Goal: Task Accomplishment & Management: Manage account settings

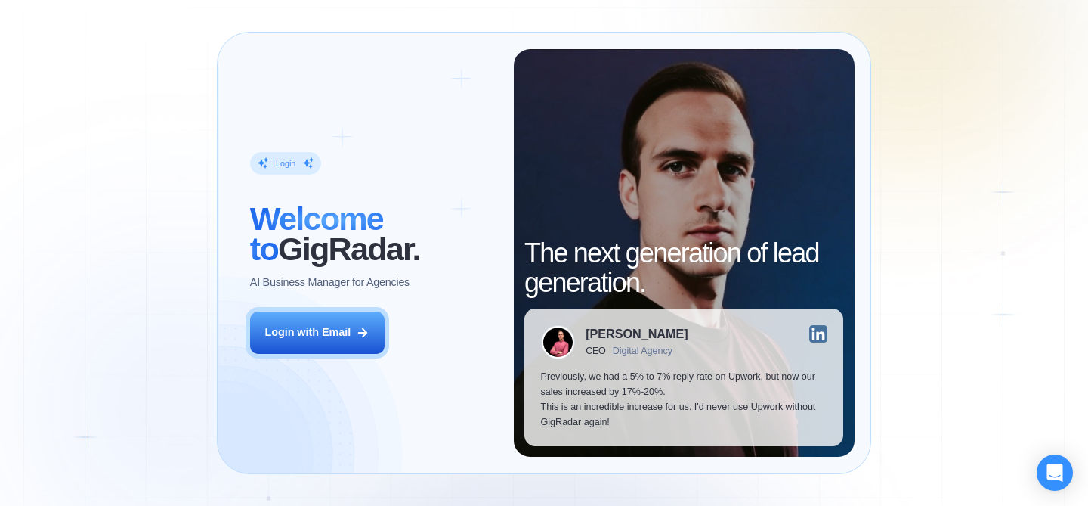
click at [339, 310] on div "Login ‍ Welcome to GigRadar. AI Business Manager for Agencies Login with Email" at bounding box center [374, 253] width 280 height 408
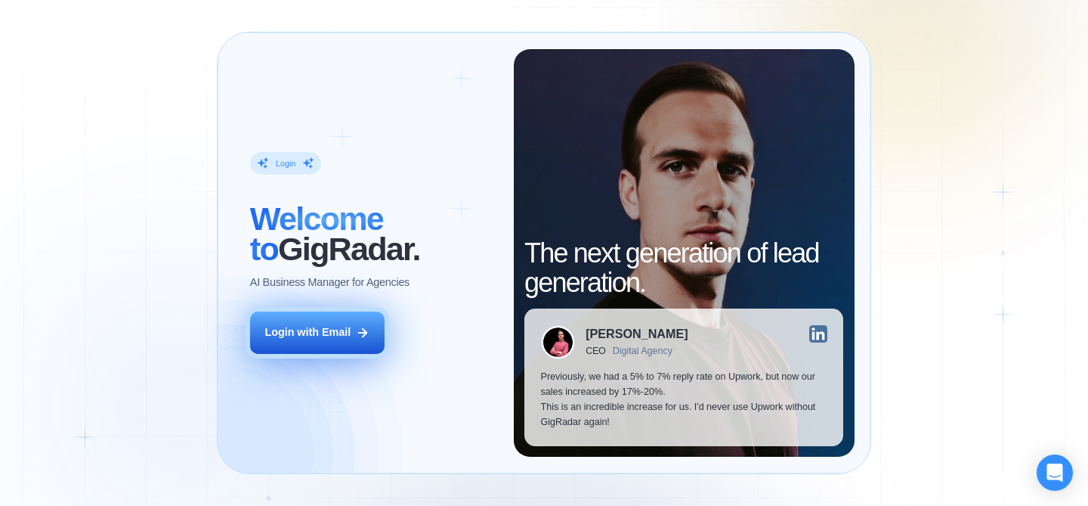
click at [345, 333] on div "Login with Email" at bounding box center [308, 332] width 86 height 15
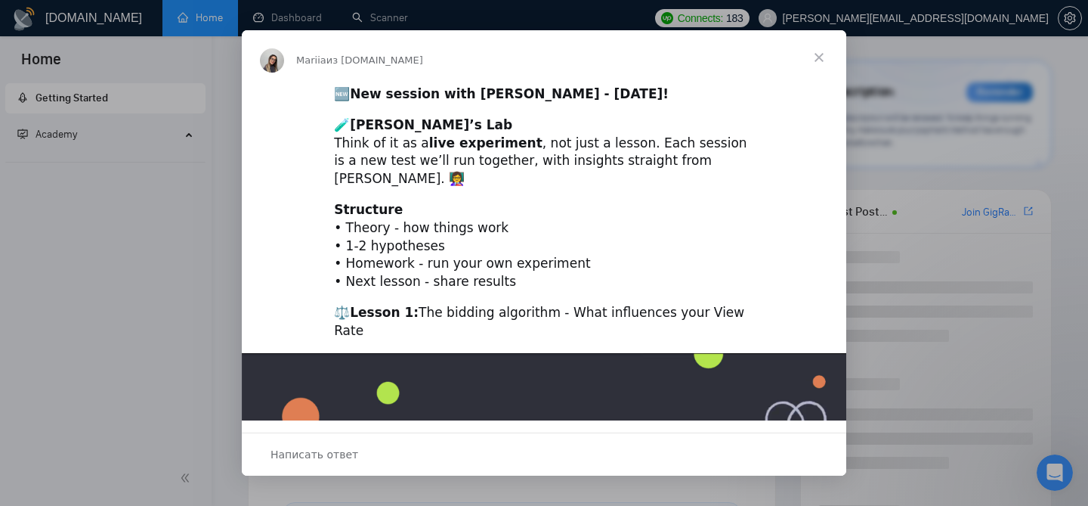
click at [101, 347] on div "Мессенджер Intercom" at bounding box center [544, 253] width 1088 height 506
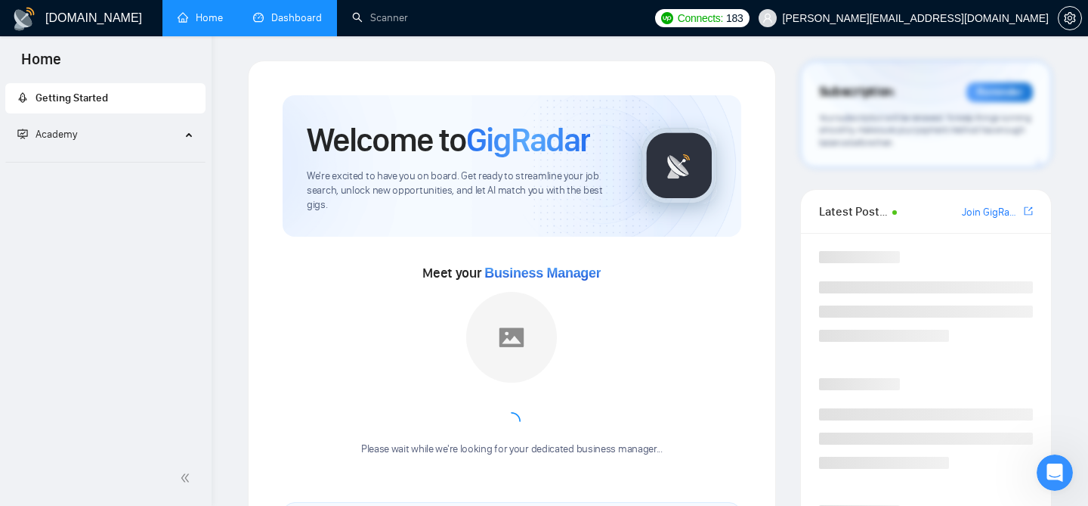
click at [282, 24] on link "Dashboard" at bounding box center [287, 17] width 69 height 13
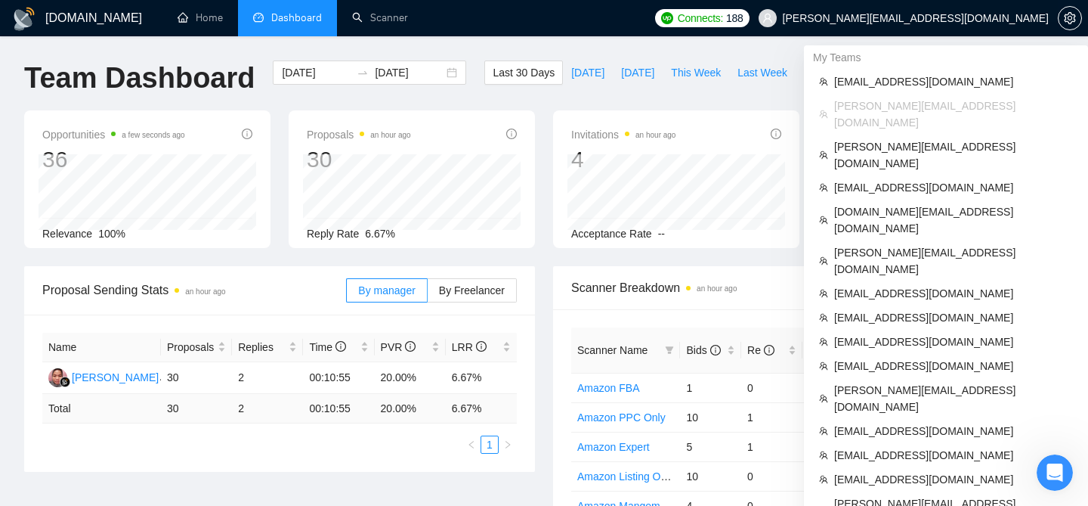
click at [948, 18] on span "trevor@vendlab.com" at bounding box center [916, 18] width 266 height 0
click at [852, 422] on span "scottanderson@cudavideos.com" at bounding box center [953, 430] width 239 height 17
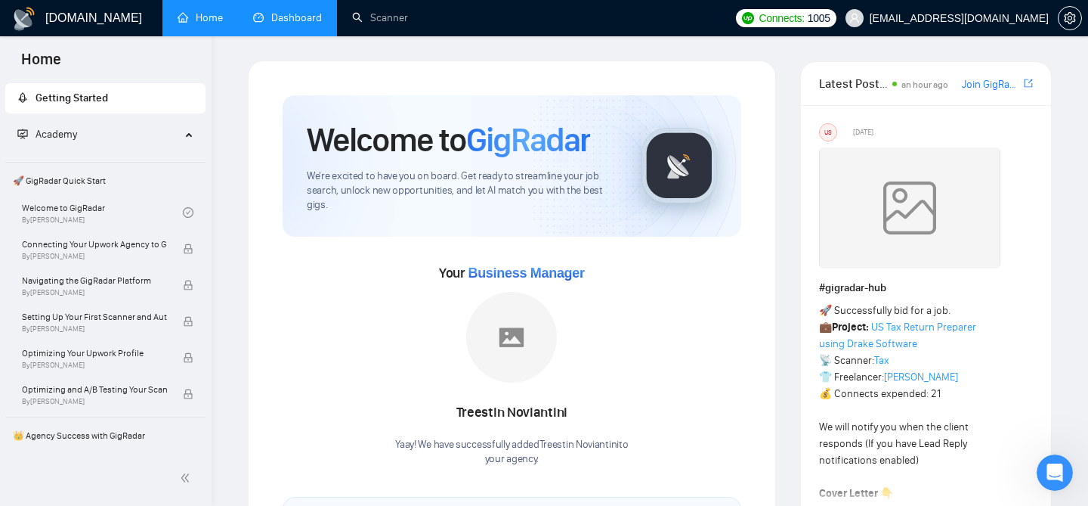
click at [322, 11] on link "Dashboard" at bounding box center [287, 17] width 69 height 13
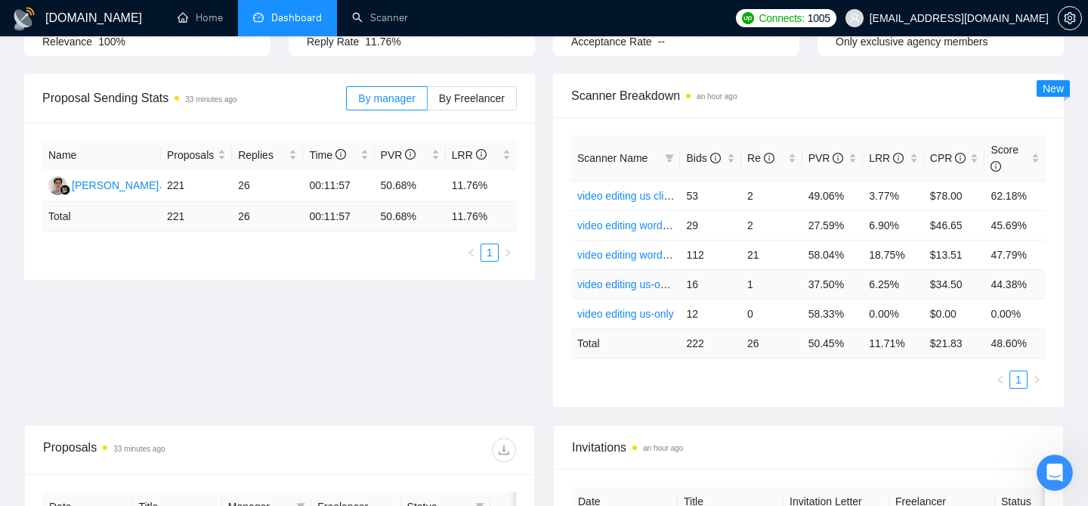
scroll to position [172, 0]
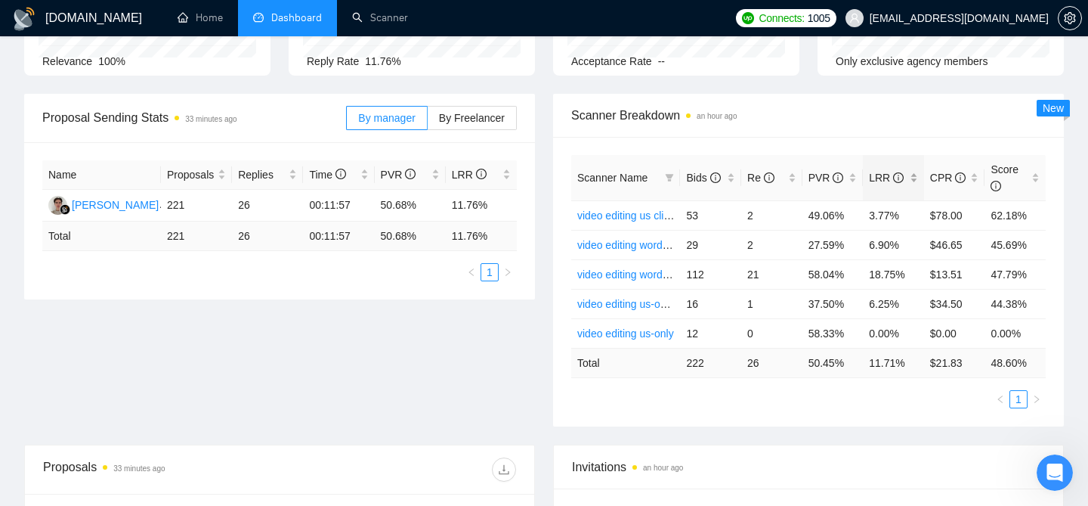
click at [911, 180] on div "LRR" at bounding box center [893, 177] width 49 height 17
click at [912, 180] on div "LRR" at bounding box center [893, 177] width 49 height 17
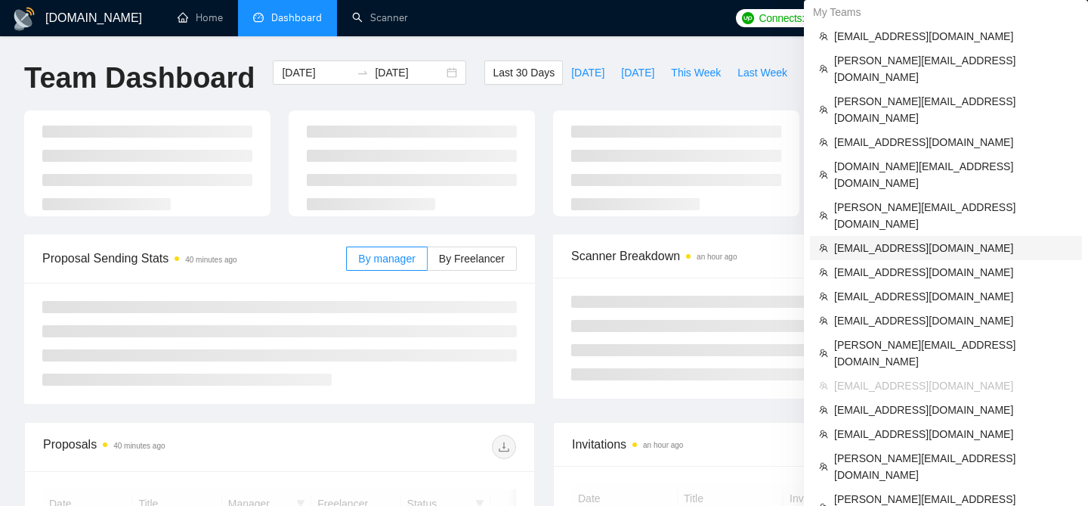
scroll to position [172, 0]
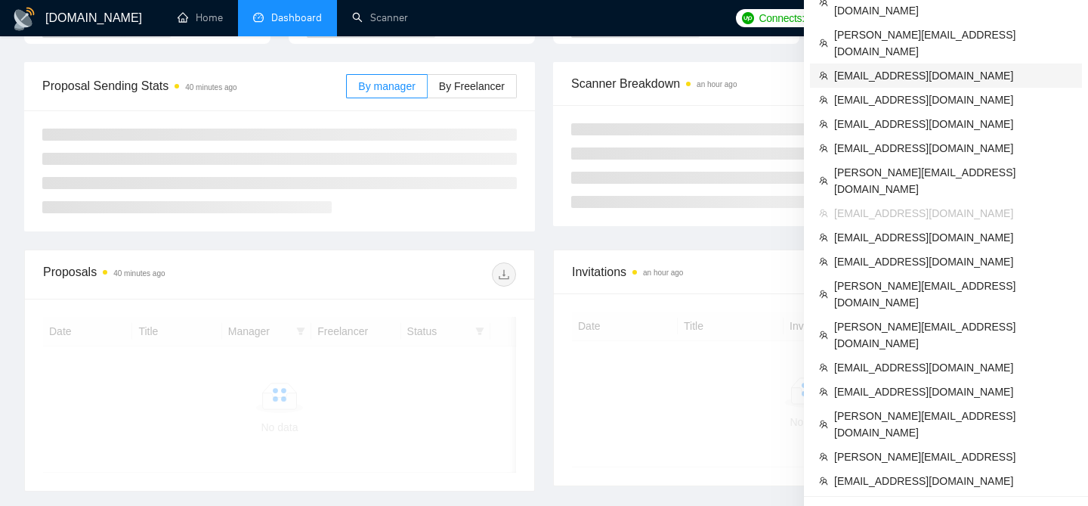
click at [997, 63] on li "amir@sodelia.ca" at bounding box center [946, 75] width 272 height 24
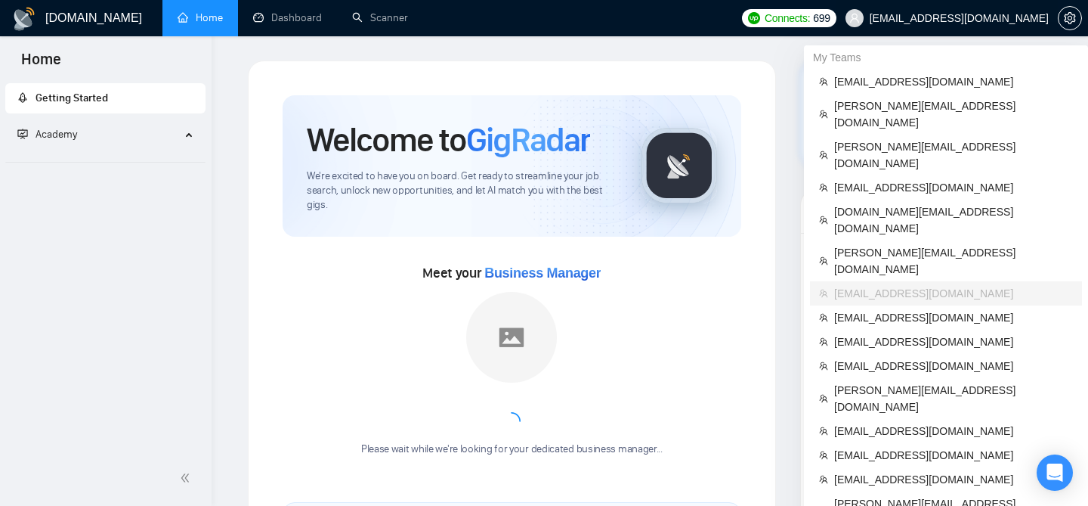
click at [998, 18] on span "amir@sodelia.ca" at bounding box center [959, 18] width 179 height 0
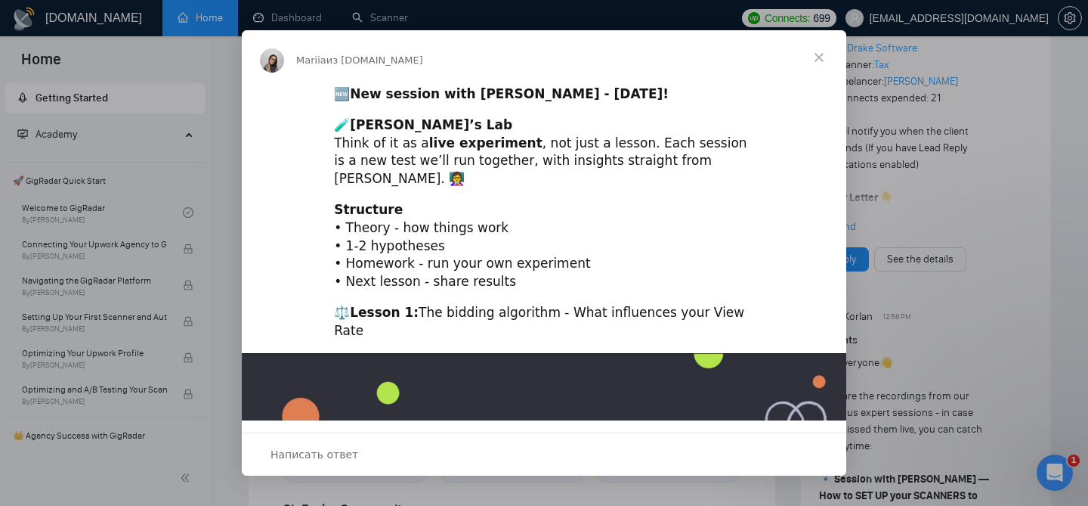
scroll to position [353, 0]
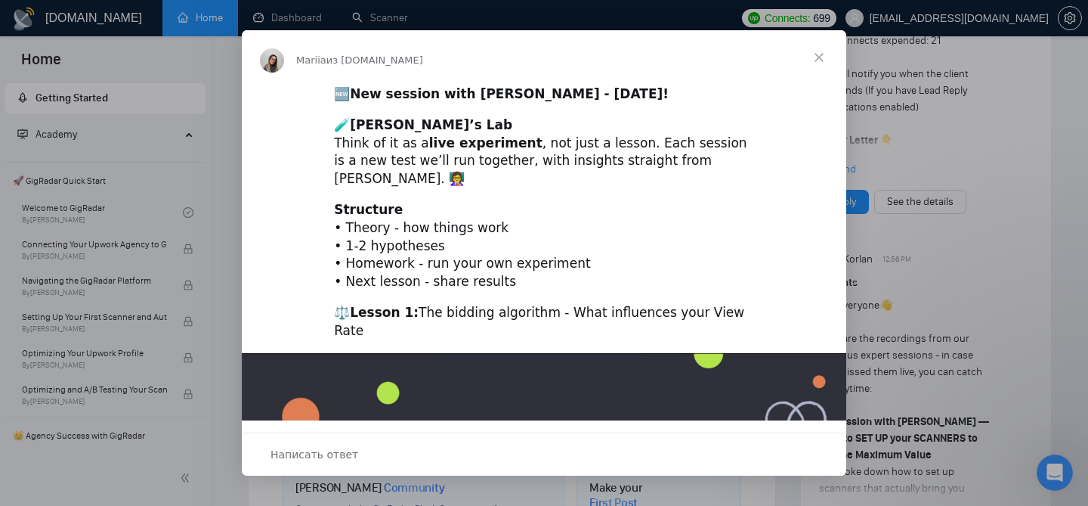
click at [822, 72] on span "Закрыть" at bounding box center [819, 57] width 54 height 54
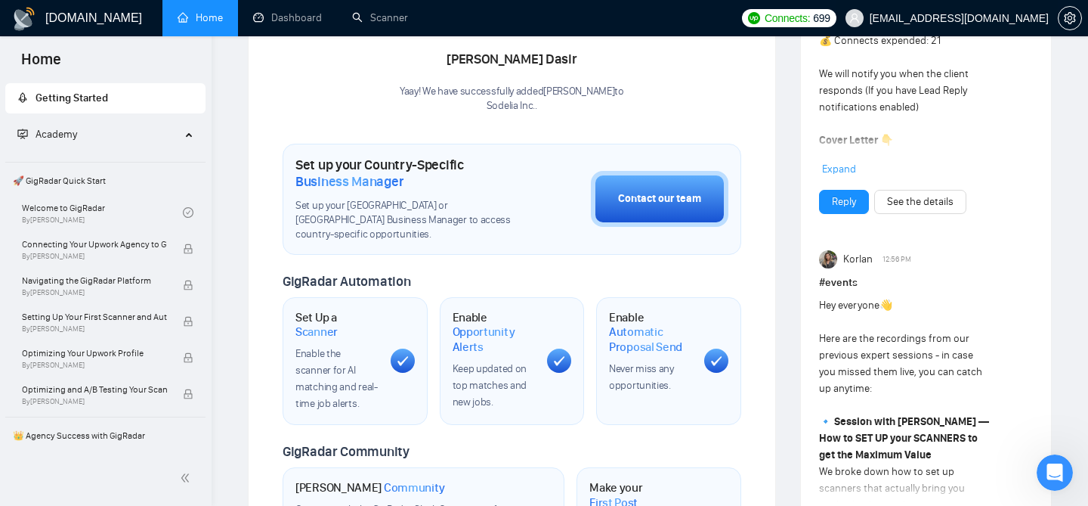
click at [975, 28] on span "amir@sodelia.ca" at bounding box center [947, 18] width 221 height 48
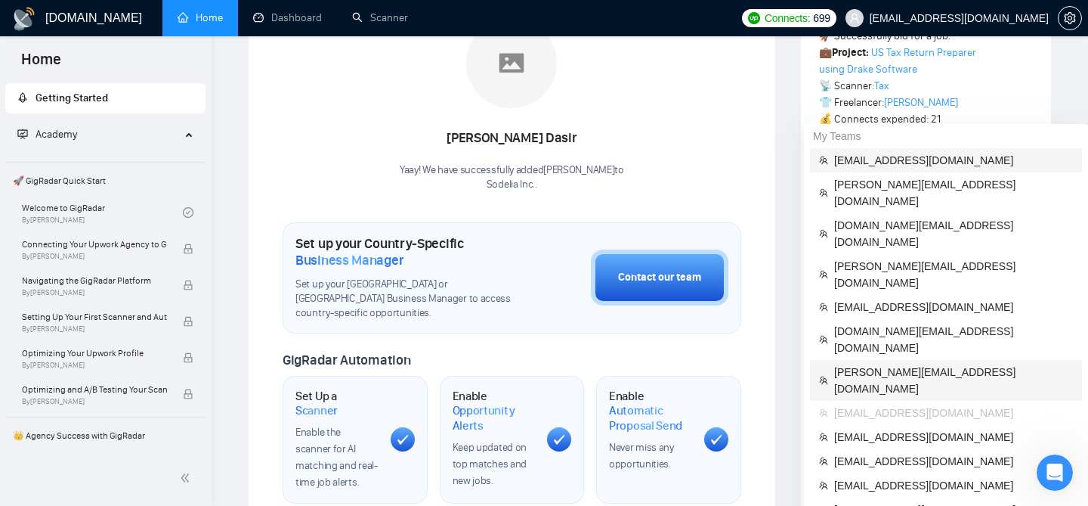
scroll to position [275, 0]
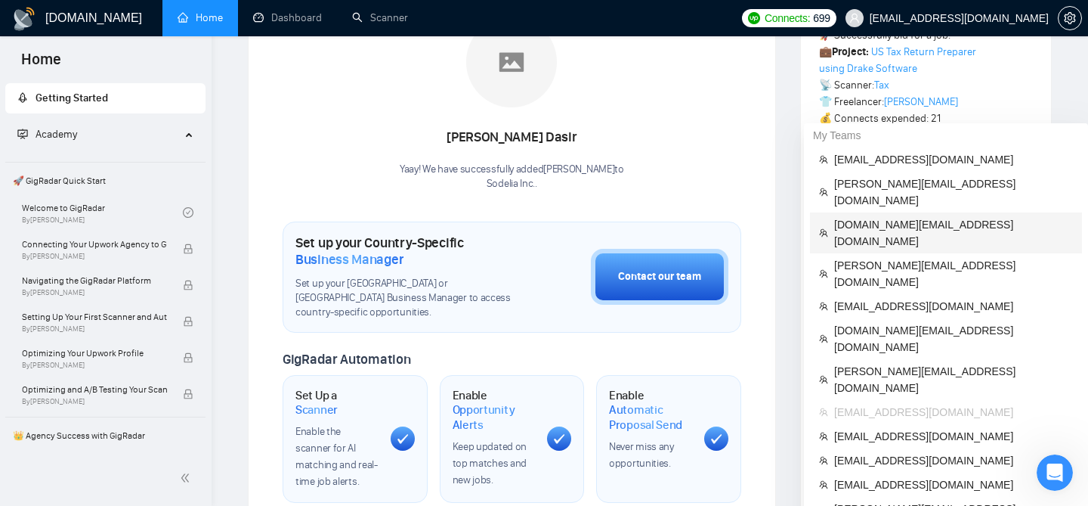
click at [865, 216] on span "dee7.office@gmail.com" at bounding box center [953, 232] width 239 height 33
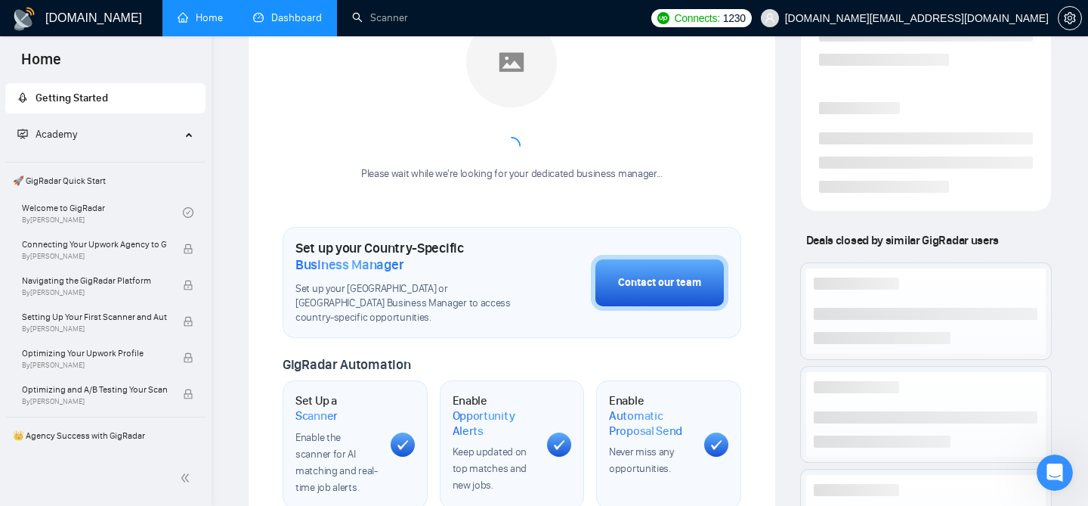
click at [255, 19] on link "Dashboard" at bounding box center [287, 17] width 69 height 13
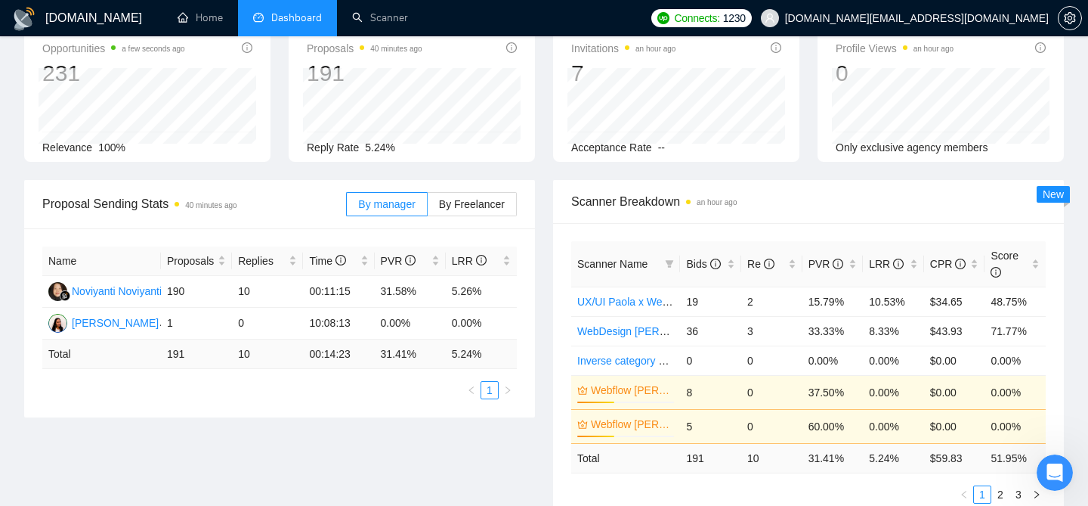
scroll to position [113, 0]
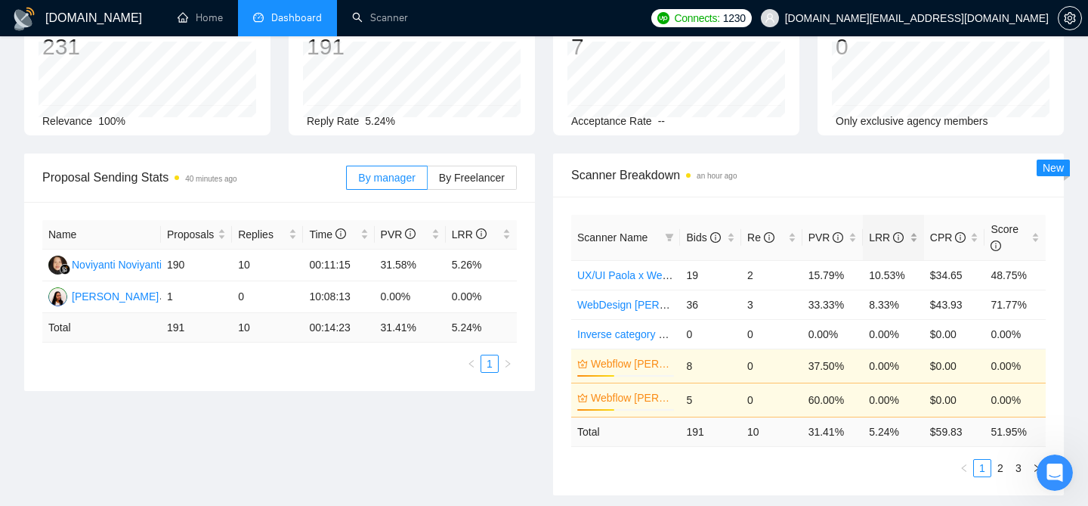
click at [914, 236] on div "LRR" at bounding box center [893, 237] width 49 height 17
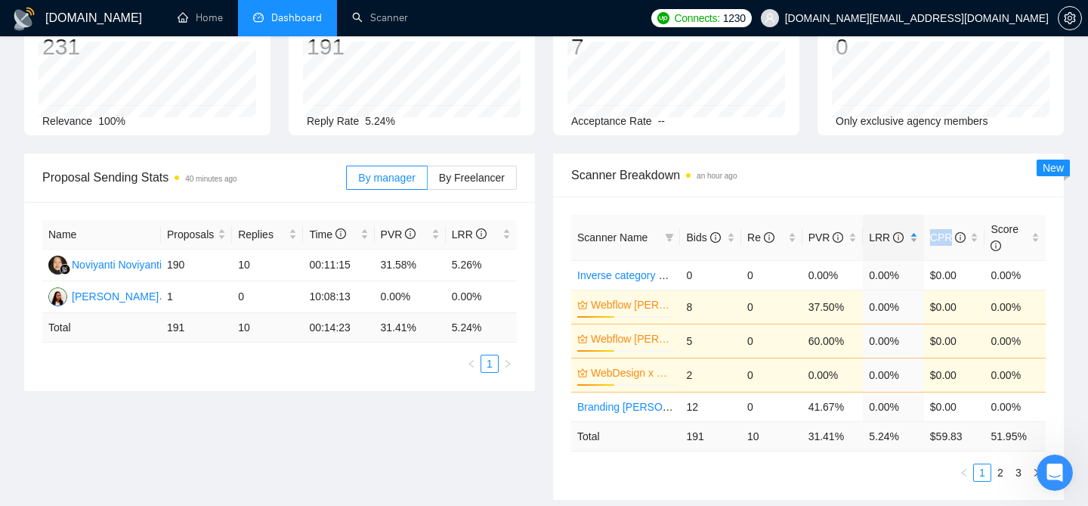
click at [914, 236] on div "LRR" at bounding box center [893, 237] width 49 height 17
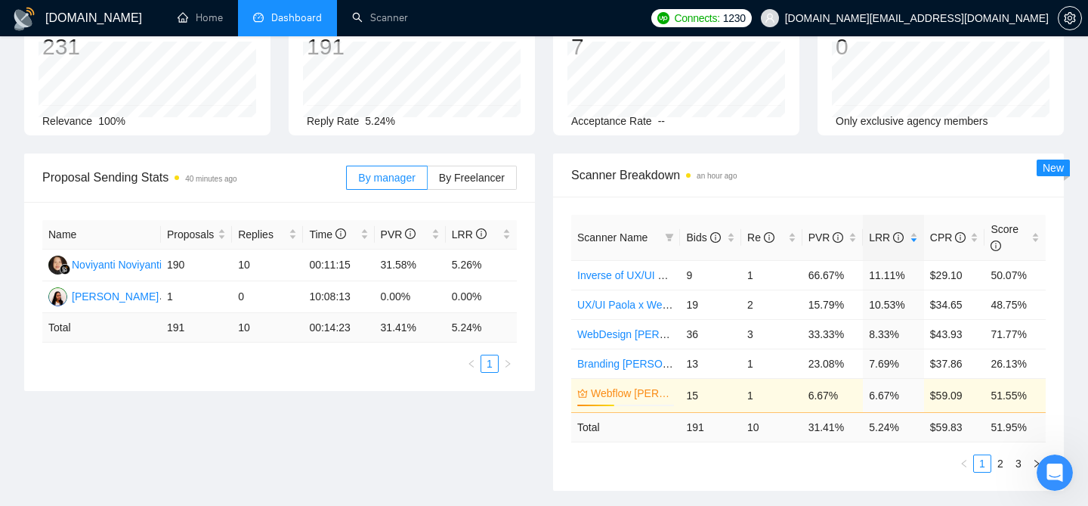
click at [848, 196] on div "Scanner Breakdown an hour ago" at bounding box center [808, 174] width 475 height 43
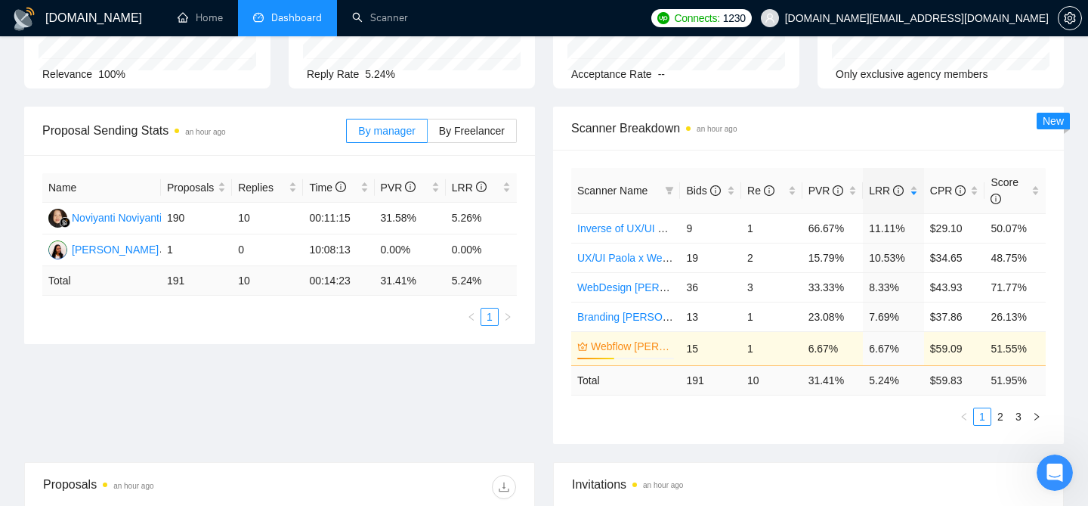
scroll to position [20, 0]
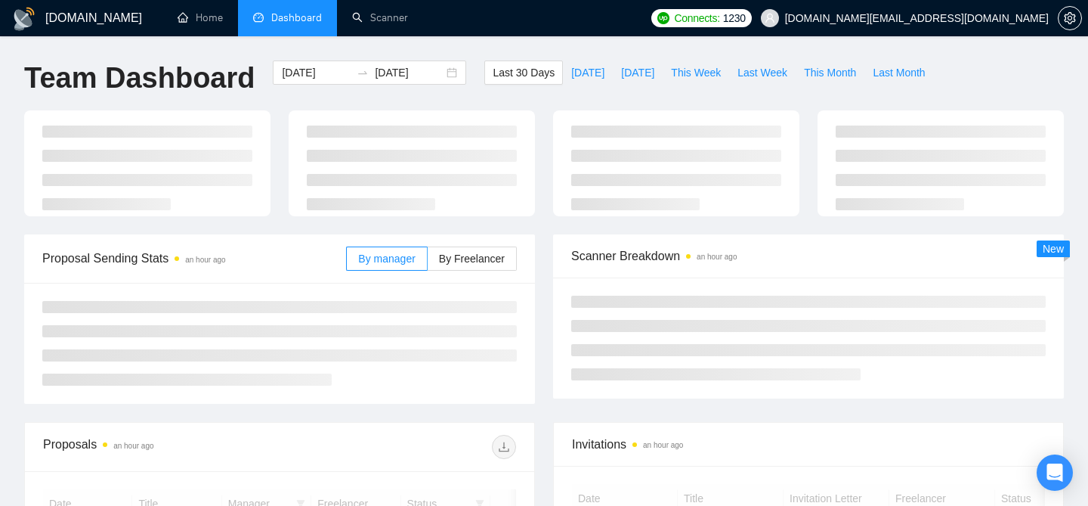
scroll to position [20, 0]
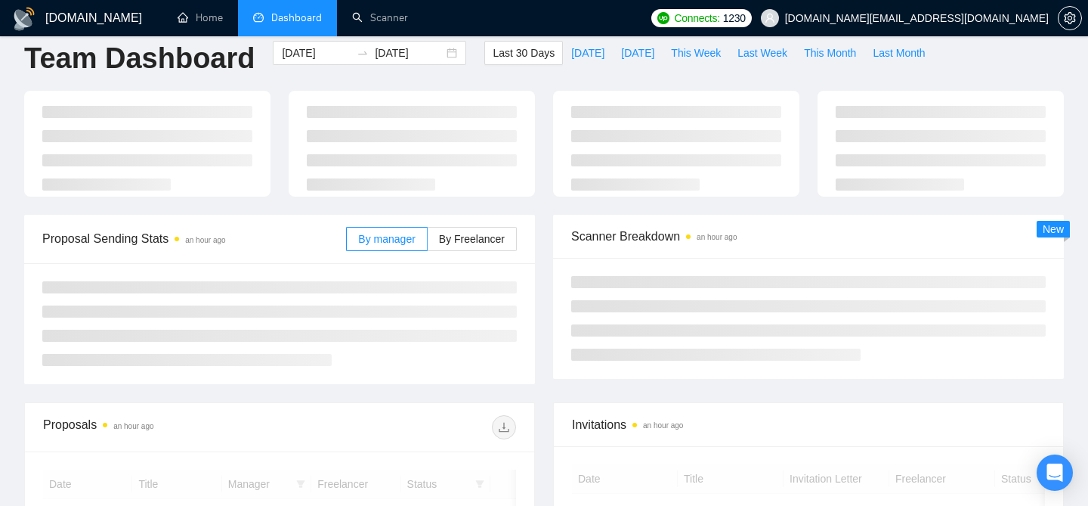
click at [992, 31] on span "dee7.office@gmail.com" at bounding box center [905, 18] width 306 height 48
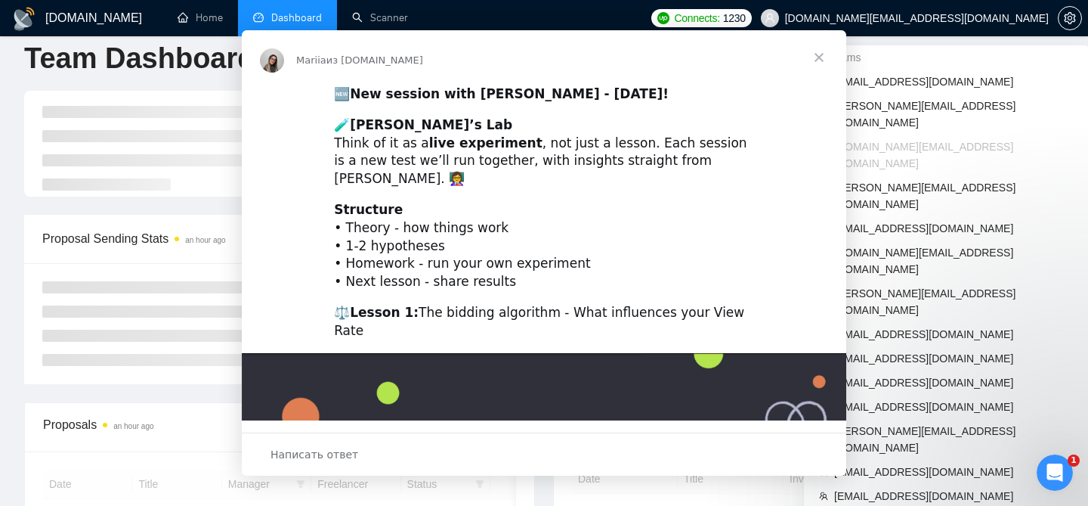
scroll to position [0, 0]
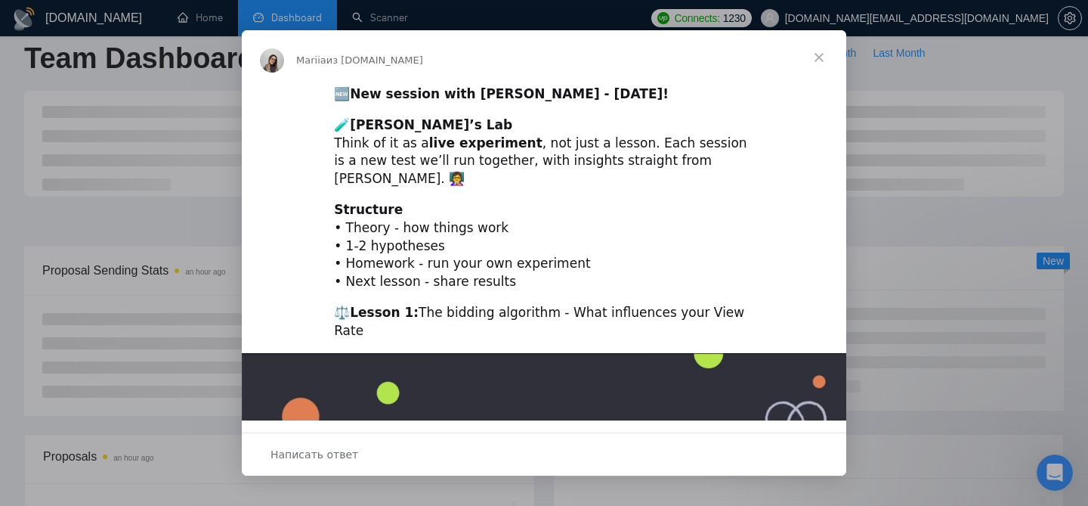
click at [825, 60] on span "Закрыть" at bounding box center [819, 57] width 54 height 54
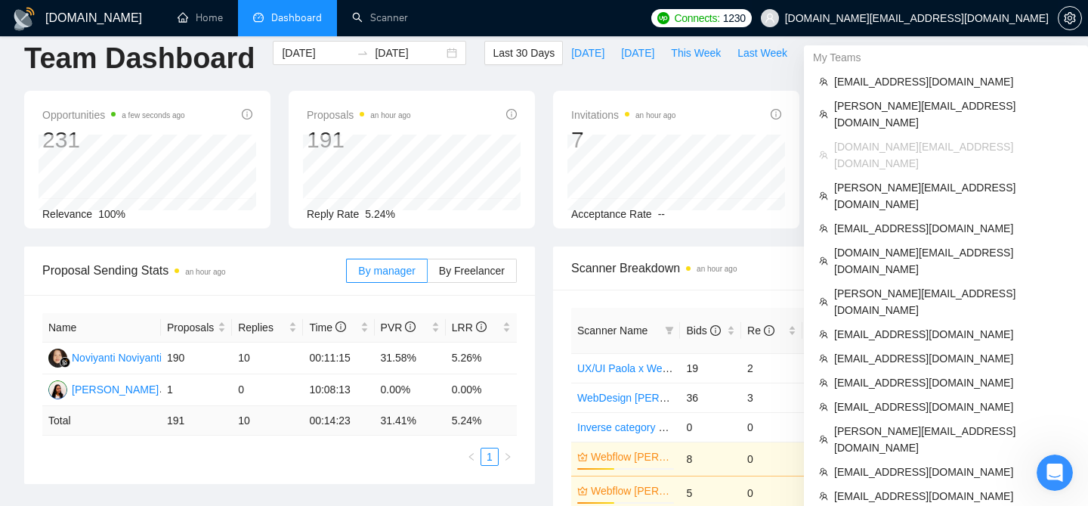
click at [990, 18] on span "dee7.office@gmail.com" at bounding box center [917, 18] width 264 height 0
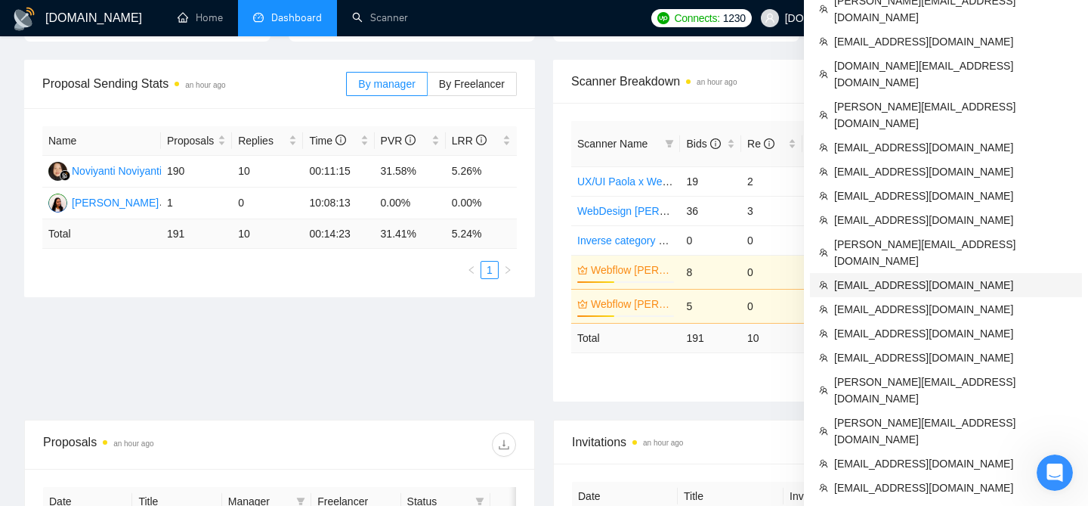
click at [887, 277] on span "dinesh@dexbyts.com" at bounding box center [953, 285] width 239 height 17
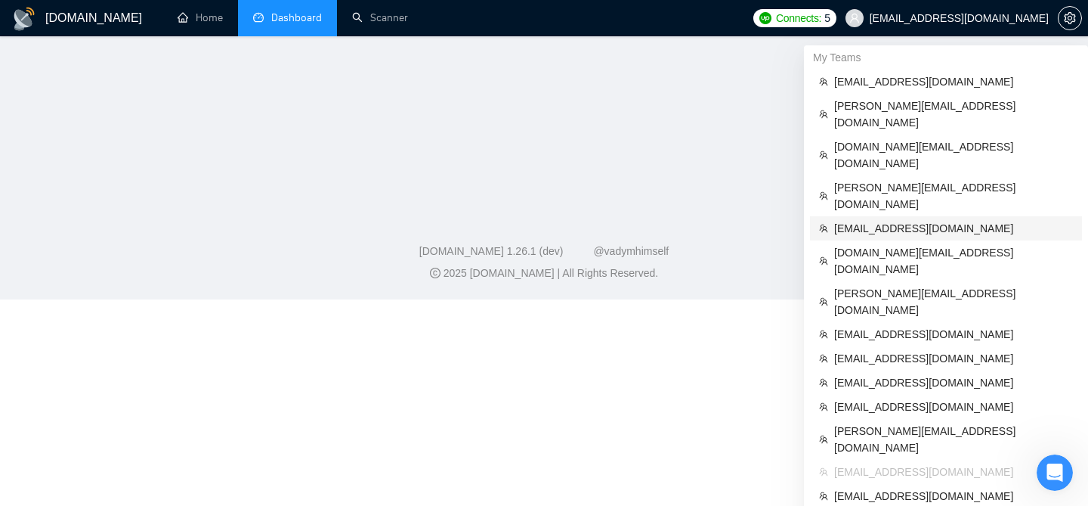
scroll to position [243, 0]
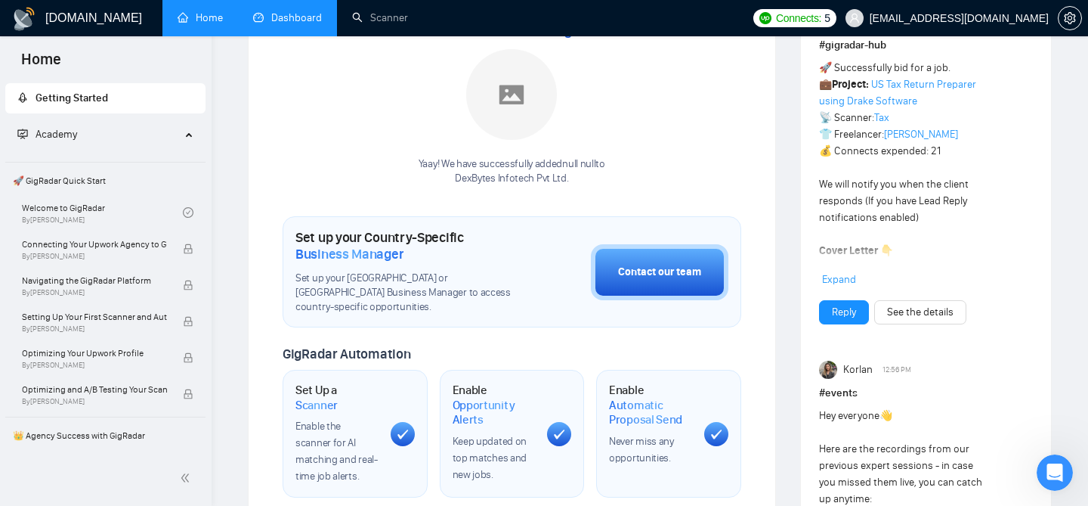
click at [254, 16] on link "Dashboard" at bounding box center [287, 17] width 69 height 13
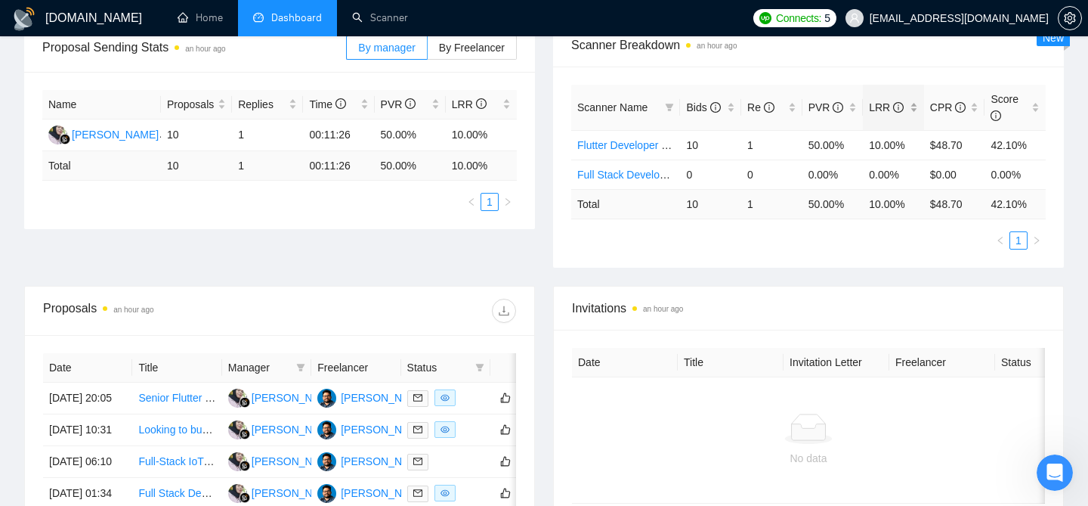
click at [918, 109] on div "LRR" at bounding box center [893, 107] width 49 height 17
click at [806, 262] on div "Scanner Name Bids Re PVR LRR CPR Score Flutter Developer - Dinesh Pal 10 1 50.0…" at bounding box center [808, 167] width 511 height 201
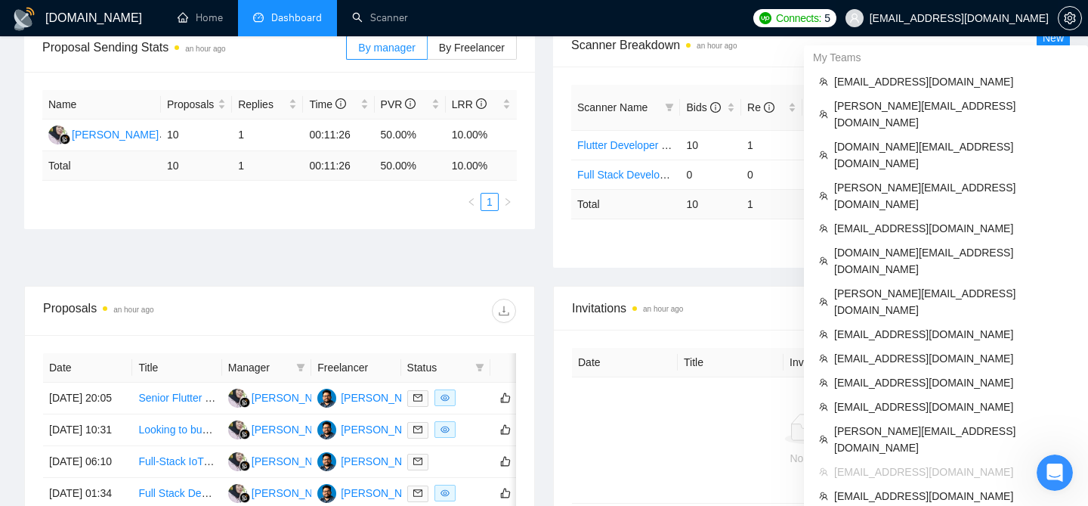
click at [960, 18] on span "dinesh@dexbyts.com" at bounding box center [959, 18] width 179 height 0
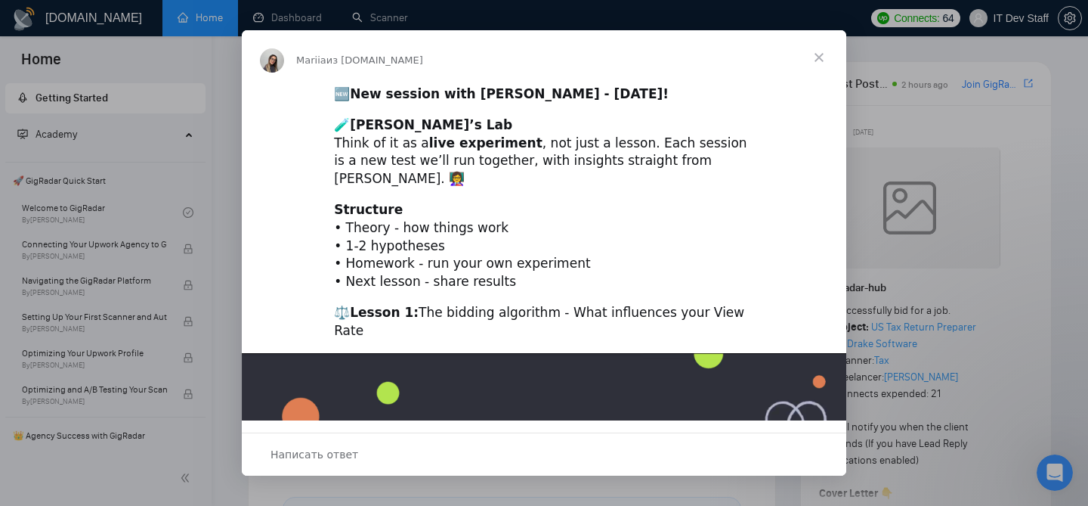
click at [820, 57] on span "Закрыть" at bounding box center [819, 57] width 54 height 54
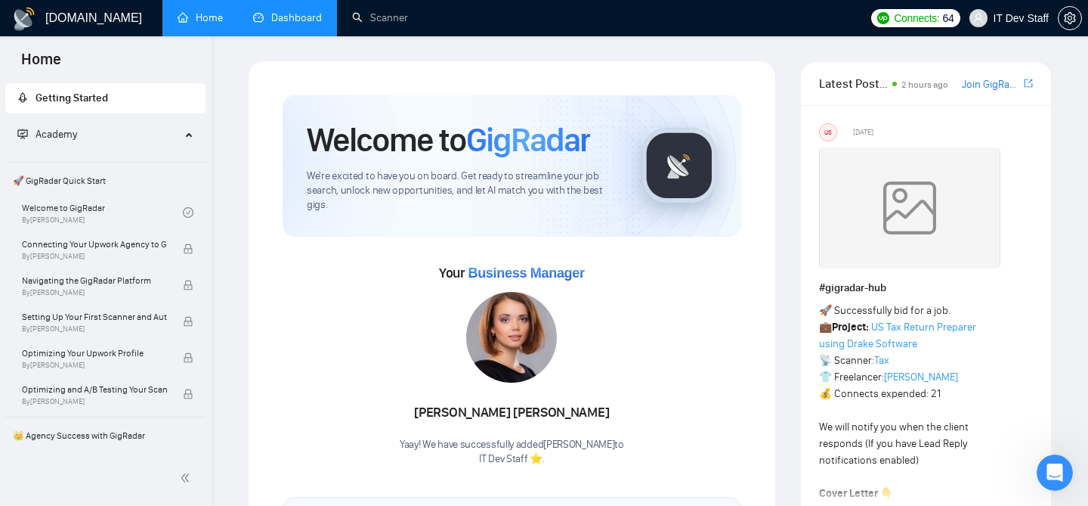
click at [266, 11] on link "Dashboard" at bounding box center [287, 17] width 69 height 13
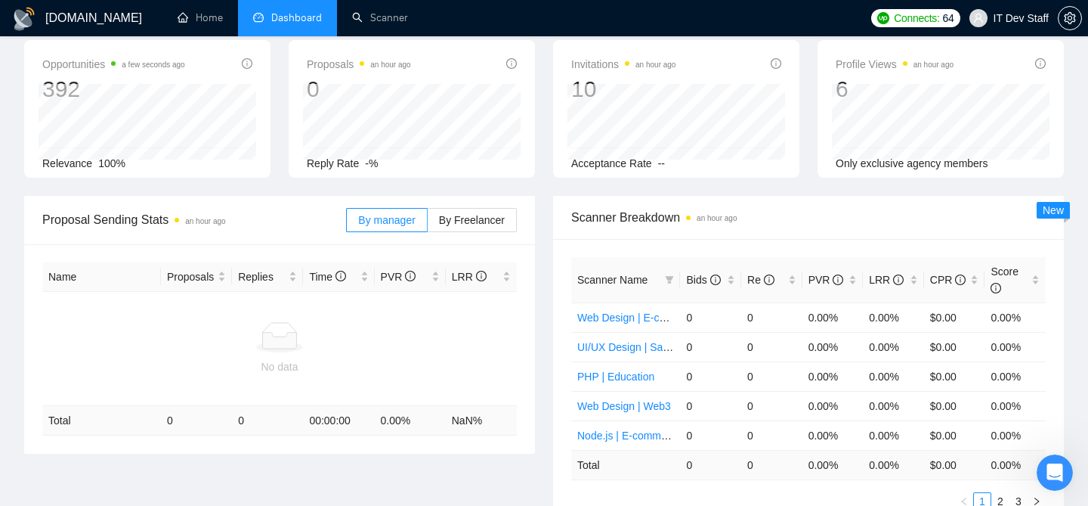
scroll to position [93, 0]
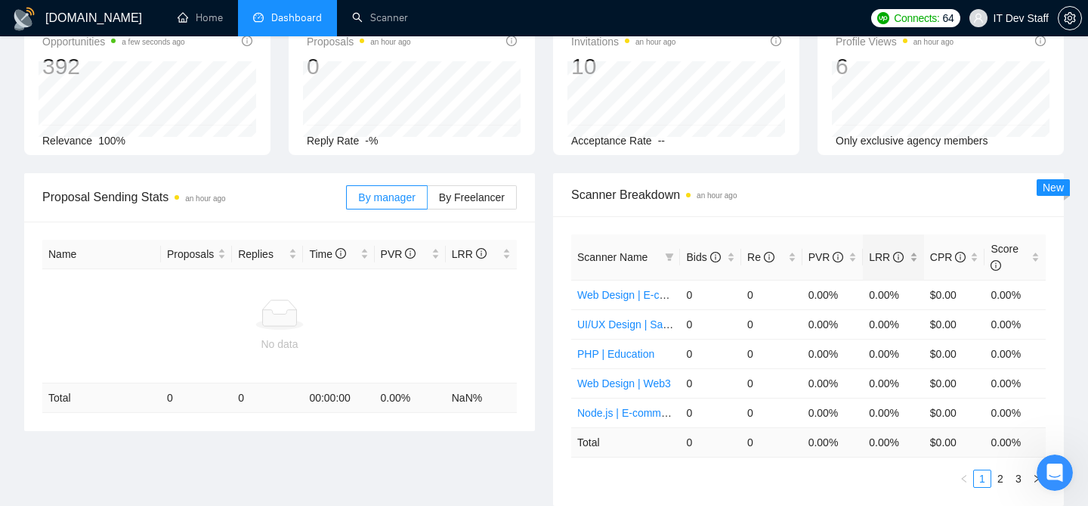
click at [911, 261] on div "LRR" at bounding box center [893, 257] width 49 height 17
click at [914, 258] on div "LRR" at bounding box center [893, 257] width 49 height 17
click at [914, 260] on div "LRR" at bounding box center [893, 257] width 49 height 17
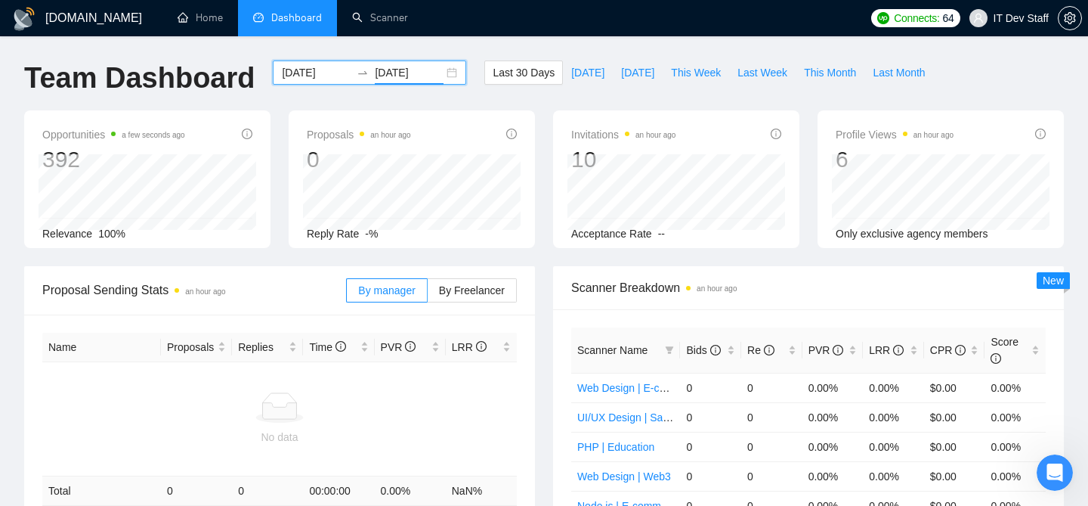
click at [392, 73] on input "[DATE]" at bounding box center [409, 72] width 69 height 17
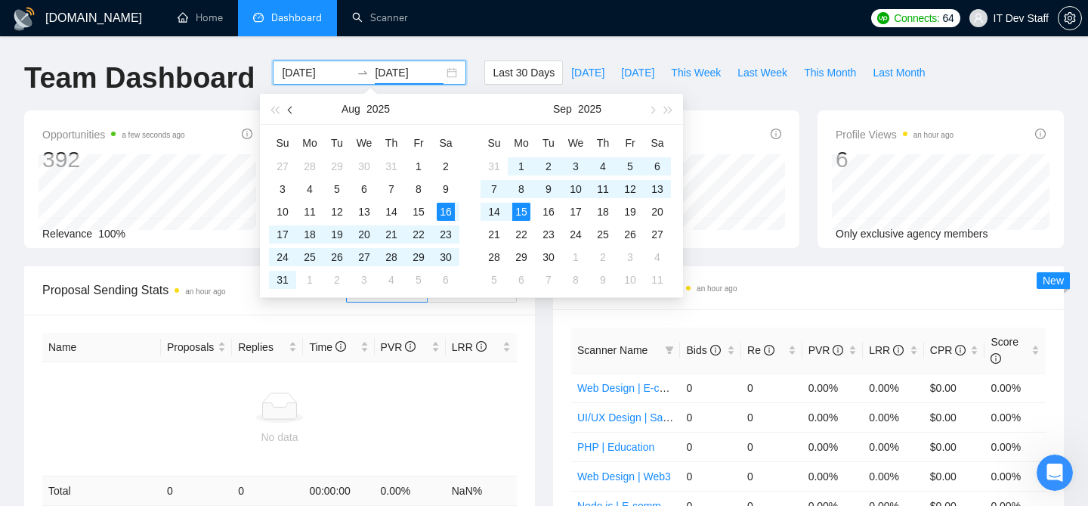
click at [285, 110] on button "button" at bounding box center [291, 109] width 17 height 30
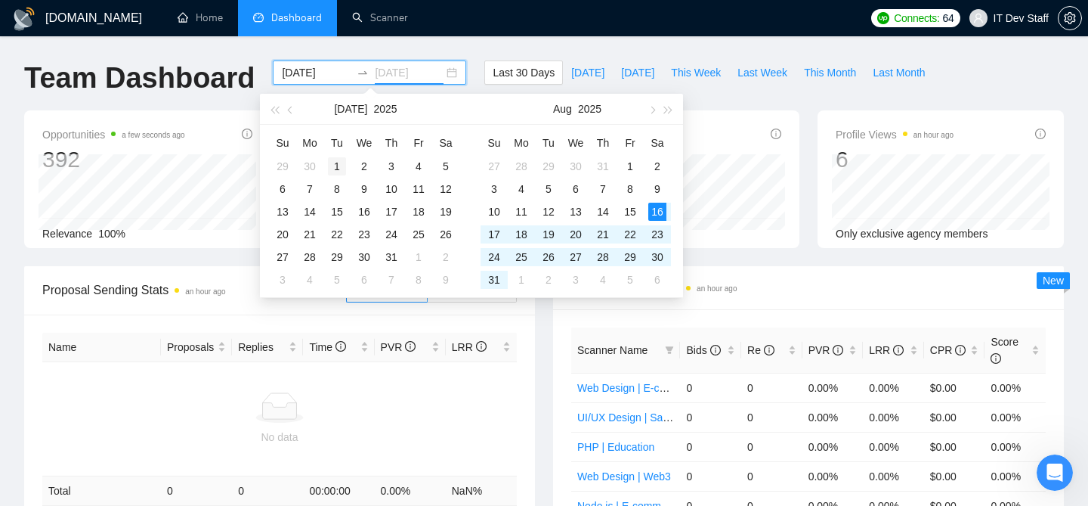
type input "2025-07-01"
click at [330, 157] on div "1" at bounding box center [337, 166] width 18 height 18
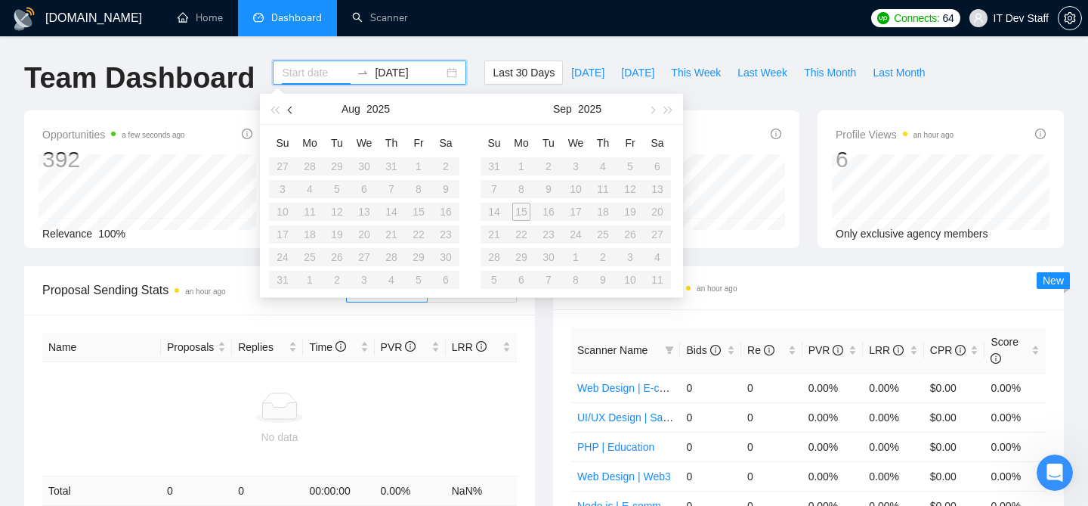
click at [286, 109] on button "button" at bounding box center [291, 109] width 17 height 30
type input "2025-07-01"
click at [390, 259] on table "Su Mo Tu We Th Fr Sa 29 30 1 2 3 4 5 6 7 8 9 10 11 12 13 14 15 16 17 18 19 20 2…" at bounding box center [364, 211] width 190 height 160
click at [388, 253] on table "Su Mo Tu We Th Fr Sa 29 30 1 2 3 4 5 6 7 8 9 10 11 12 13 14 15 16 17 18 19 20 2…" at bounding box center [364, 211] width 190 height 160
click at [390, 159] on table "Su Mo Tu We Th Fr Sa 29 30 1 2 3 4 5 6 7 8 9 10 11 12 13 14 15 16 17 18 19 20 2…" at bounding box center [364, 211] width 190 height 160
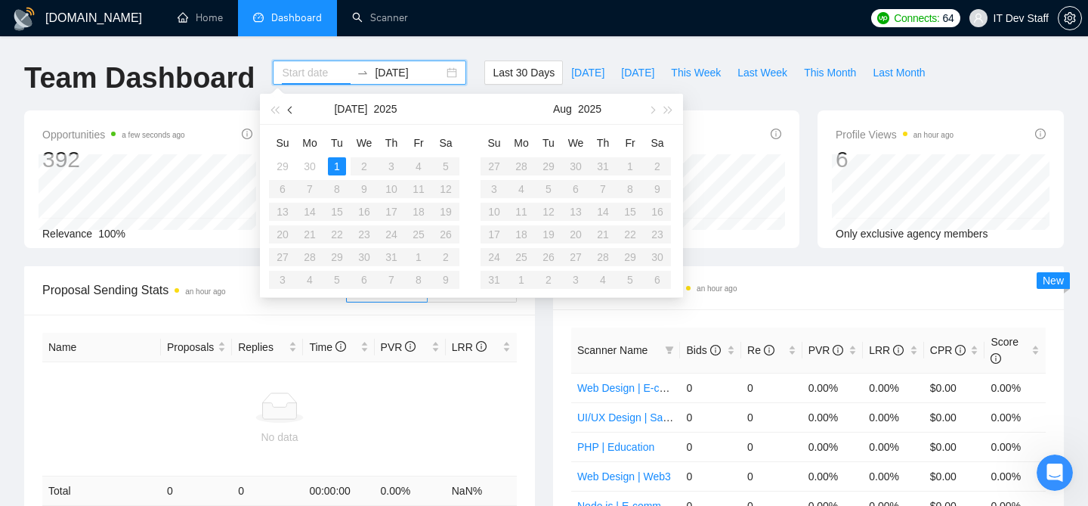
click at [290, 109] on span "button" at bounding box center [292, 110] width 8 height 8
type input "2025-06-14"
type input "2025-06-21"
type input "2025-06-01"
click at [275, 162] on div "1" at bounding box center [283, 166] width 18 height 18
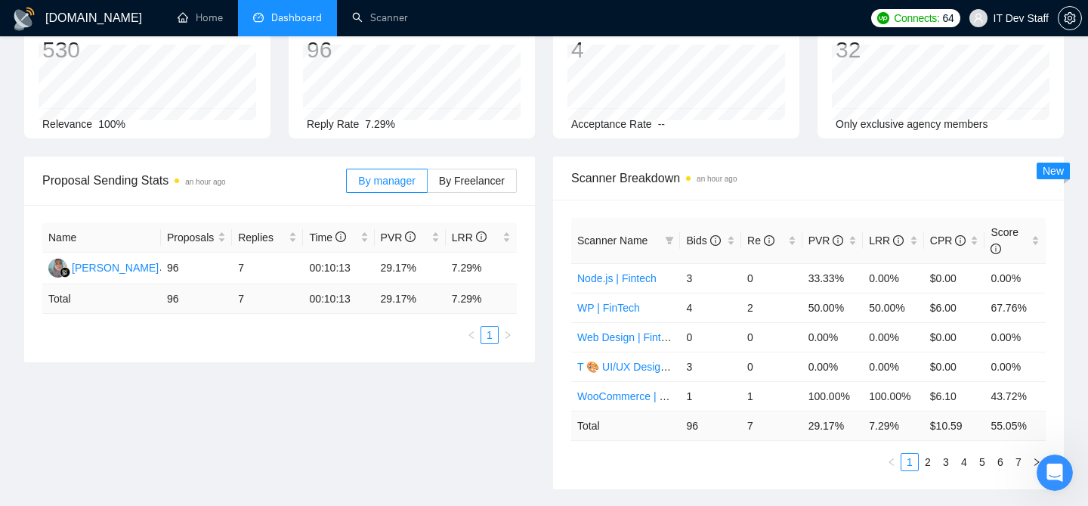
scroll to position [119, 0]
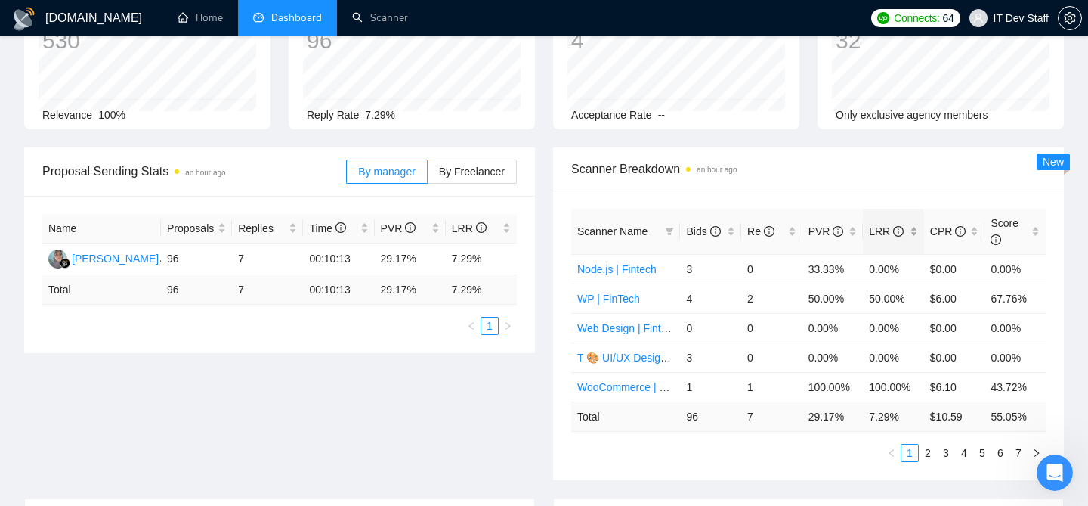
click at [914, 229] on div "LRR" at bounding box center [893, 231] width 49 height 17
click at [870, 190] on div "Scanner Name Bids Re PVR LRR CPR Score WooCommerce | E-commerce 1 1 100.00% 100…" at bounding box center [808, 334] width 511 height 289
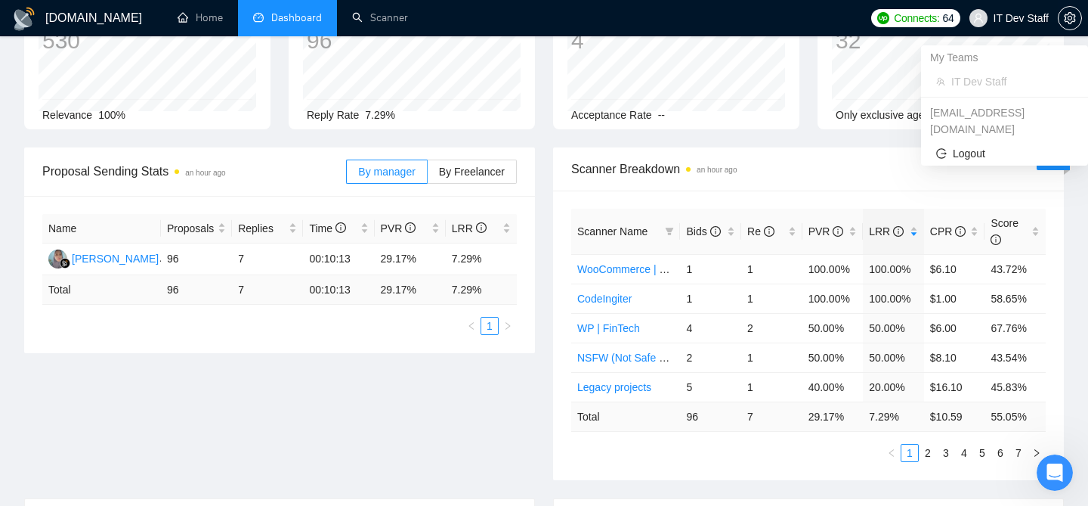
click at [999, 18] on span "IT Dev Staff" at bounding box center [1021, 18] width 55 height 0
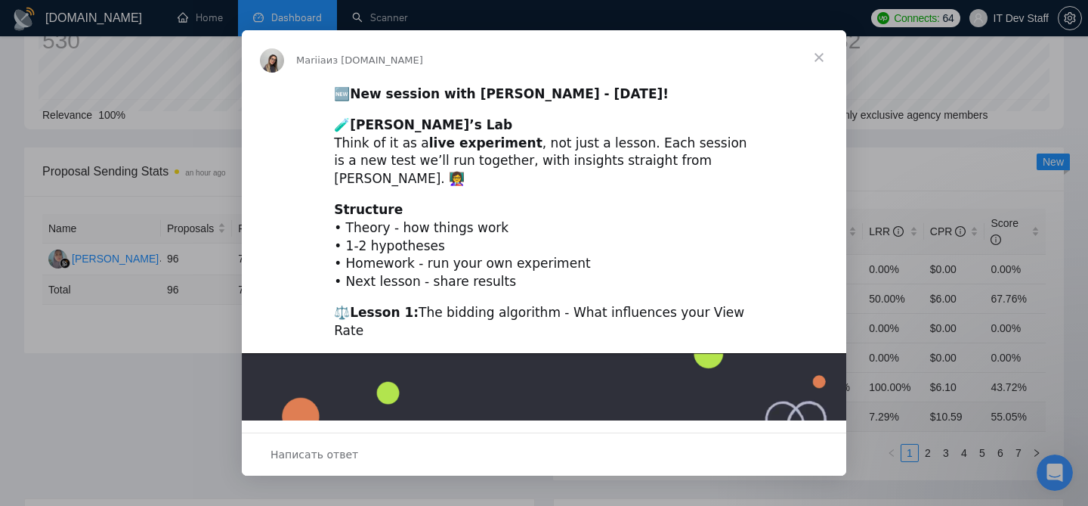
click at [822, 58] on span "Закрыть" at bounding box center [819, 57] width 54 height 54
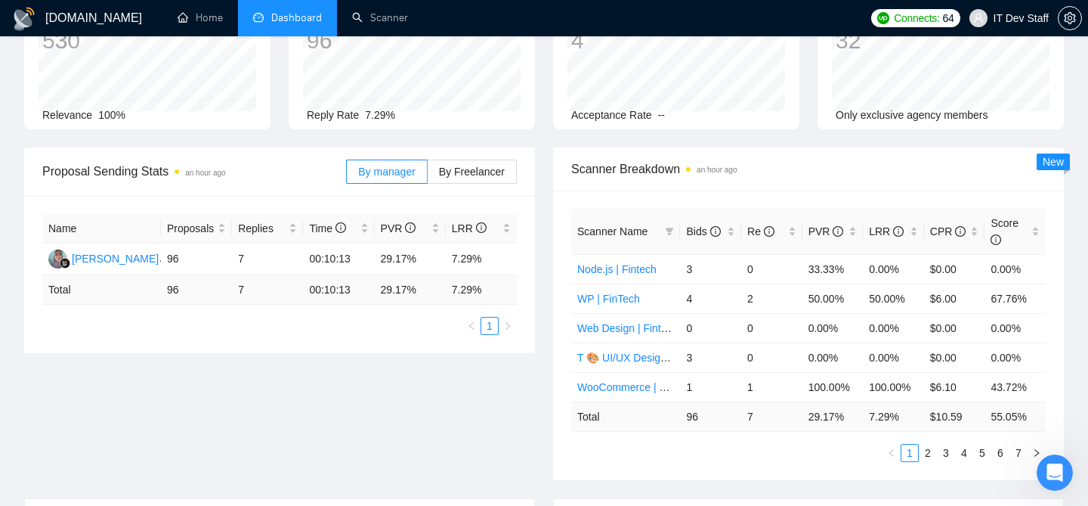
click at [1004, 30] on span "IT Dev Staff" at bounding box center [1009, 18] width 97 height 48
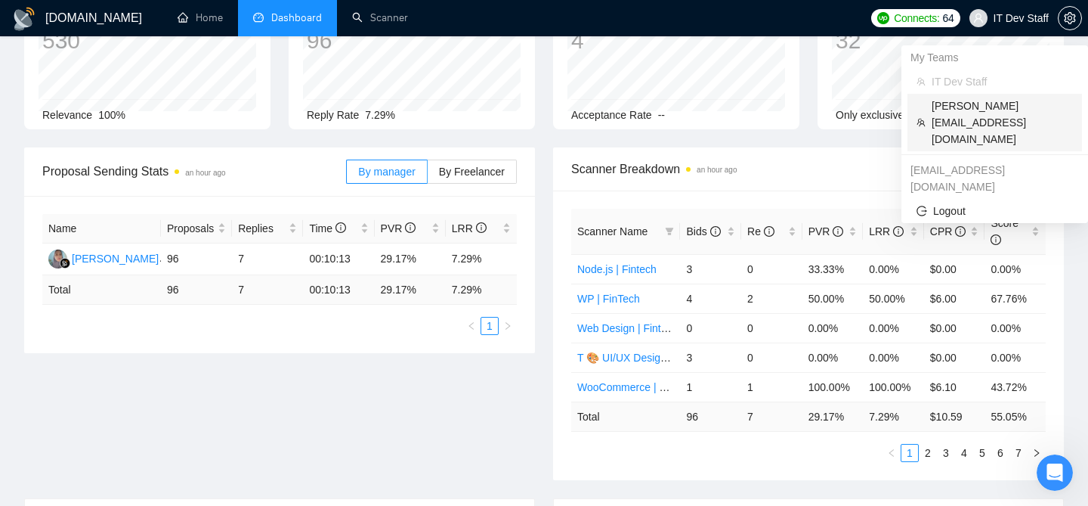
click at [934, 110] on span "[PERSON_NAME][EMAIL_ADDRESS][DOMAIN_NAME]" at bounding box center [1002, 122] width 141 height 50
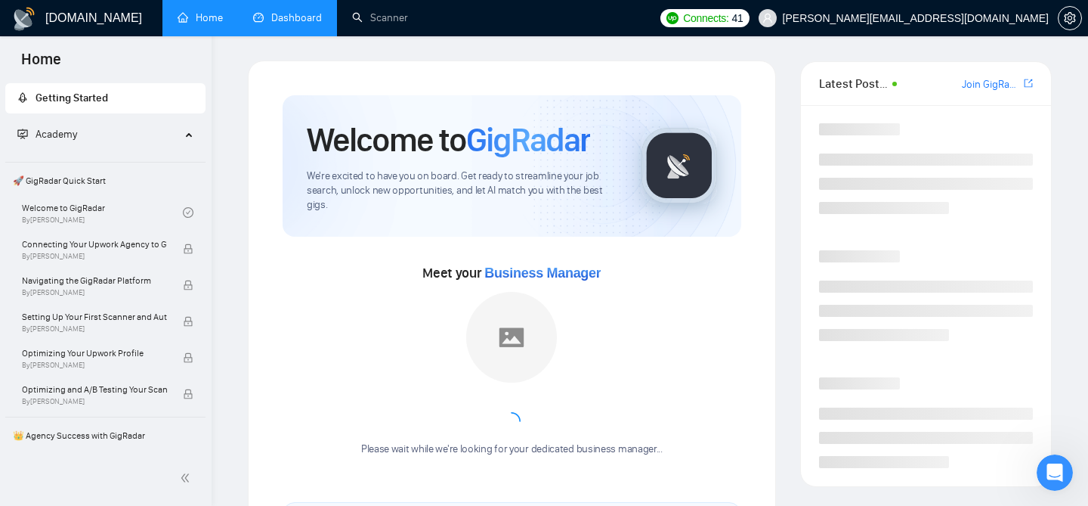
click at [280, 18] on link "Dashboard" at bounding box center [287, 17] width 69 height 13
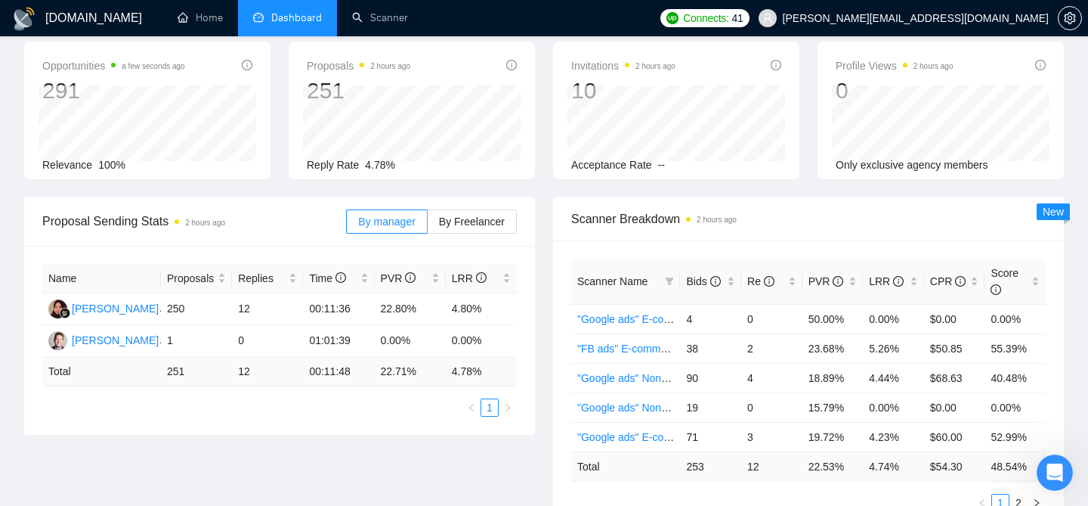
scroll to position [94, 0]
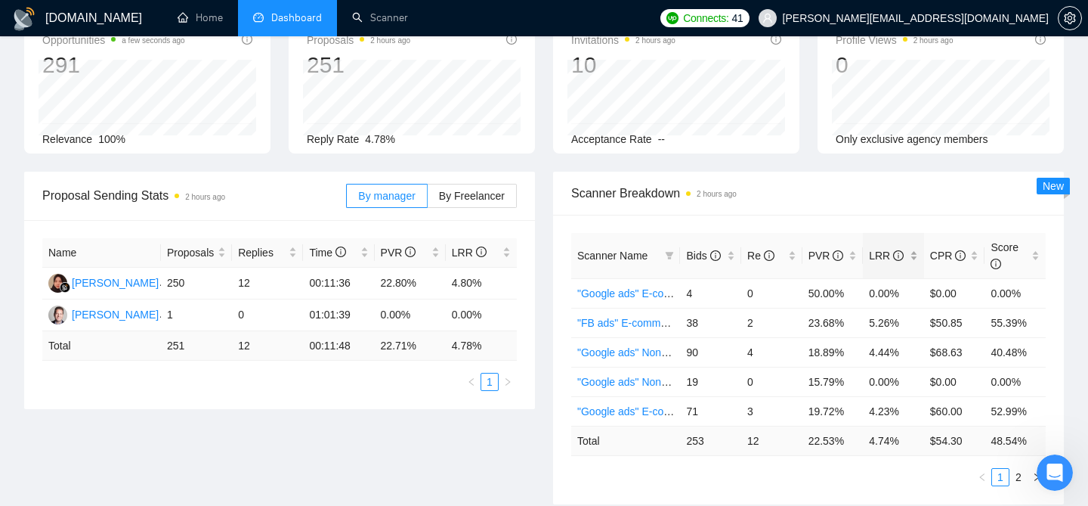
click at [911, 258] on div "LRR" at bounding box center [893, 255] width 49 height 17
click at [821, 209] on div "Scanner Breakdown 2 hours ago" at bounding box center [808, 193] width 475 height 43
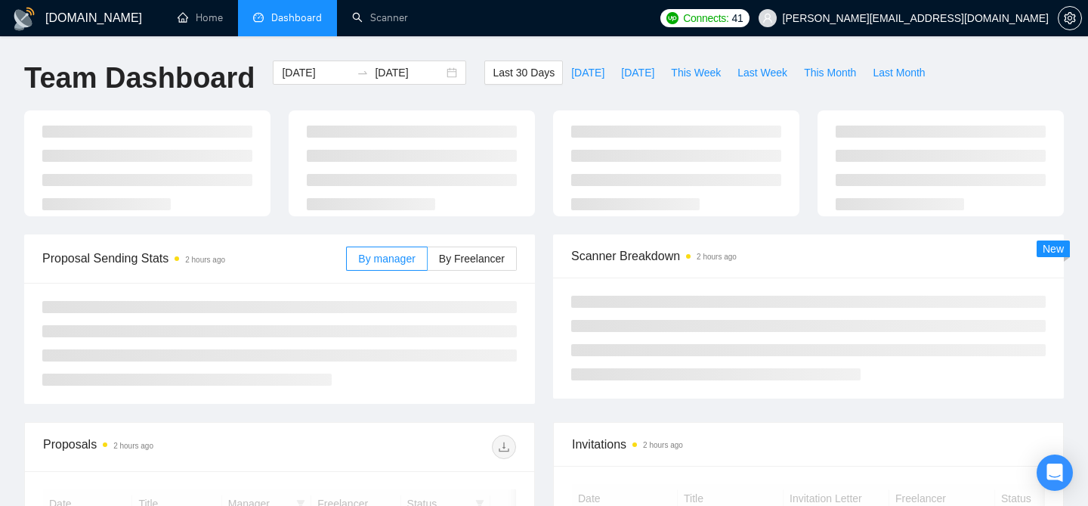
click at [969, 18] on span "[PERSON_NAME][EMAIL_ADDRESS][DOMAIN_NAME]" at bounding box center [916, 18] width 266 height 0
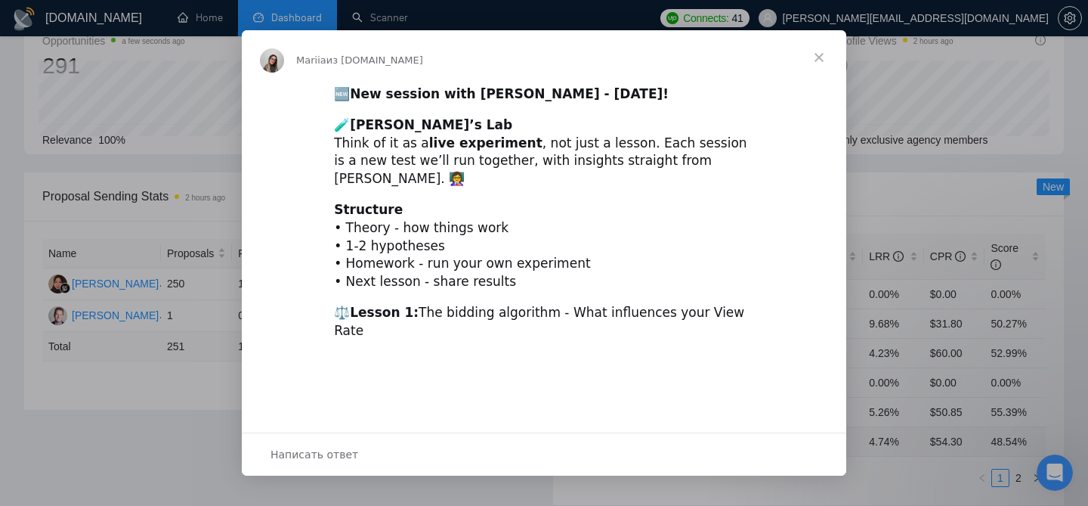
click at [962, 128] on div "Мессенджер Intercom" at bounding box center [544, 253] width 1088 height 506
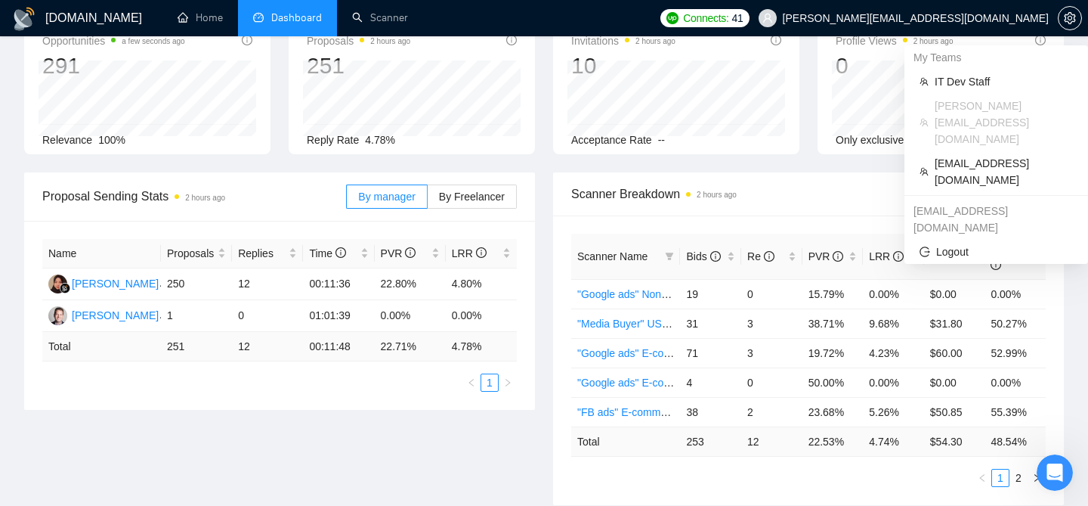
click at [973, 26] on span "[PERSON_NAME][EMAIL_ADDRESS][DOMAIN_NAME]" at bounding box center [904, 18] width 308 height 48
click at [964, 155] on span "[EMAIL_ADDRESS][DOMAIN_NAME]" at bounding box center [1004, 171] width 138 height 33
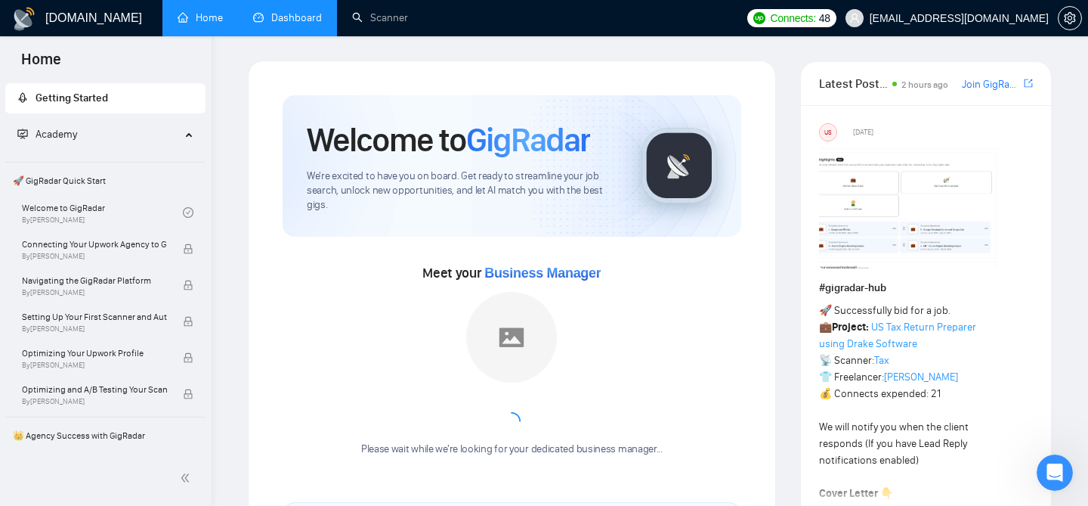
click at [284, 24] on link "Dashboard" at bounding box center [287, 17] width 69 height 13
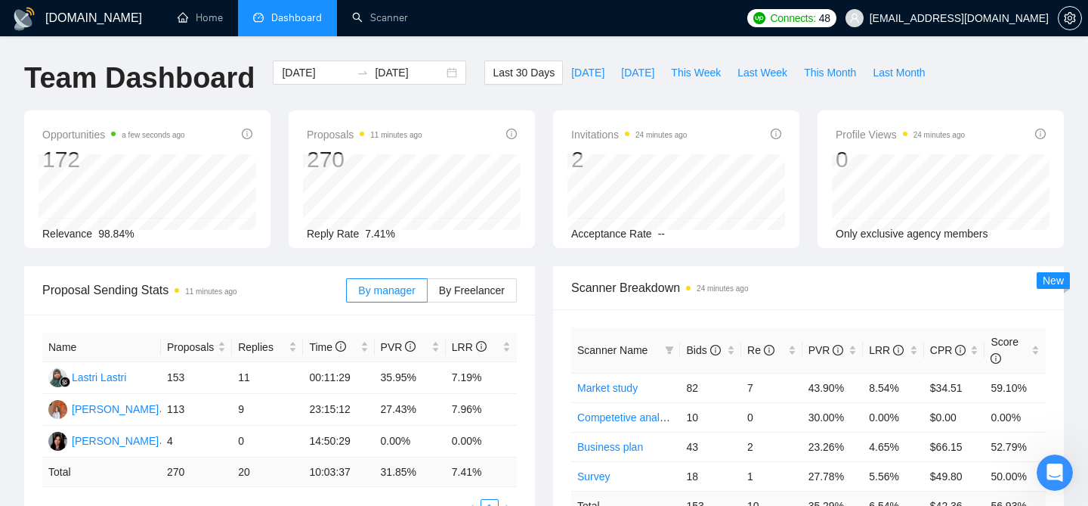
scroll to position [55, 0]
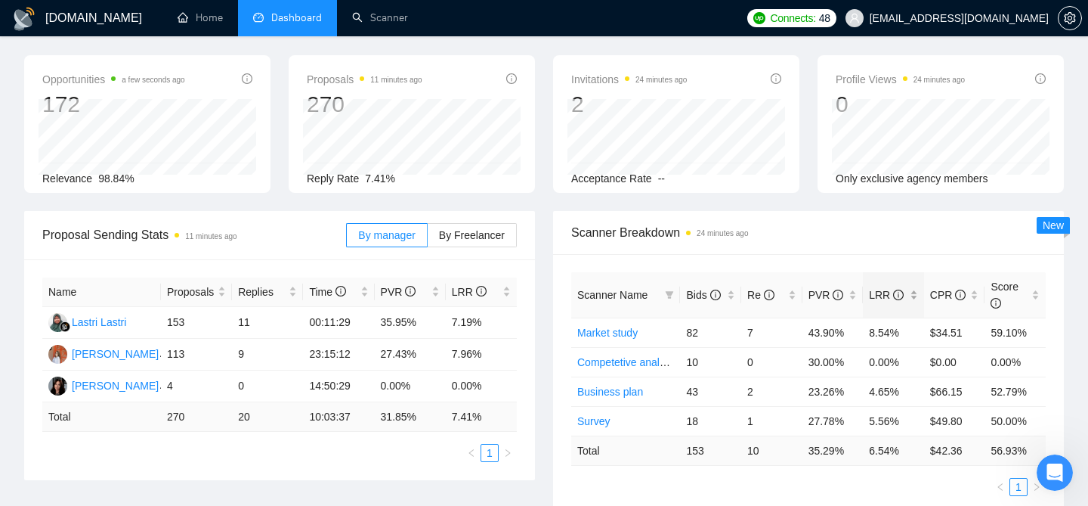
click at [918, 289] on div "LRR" at bounding box center [893, 294] width 49 height 17
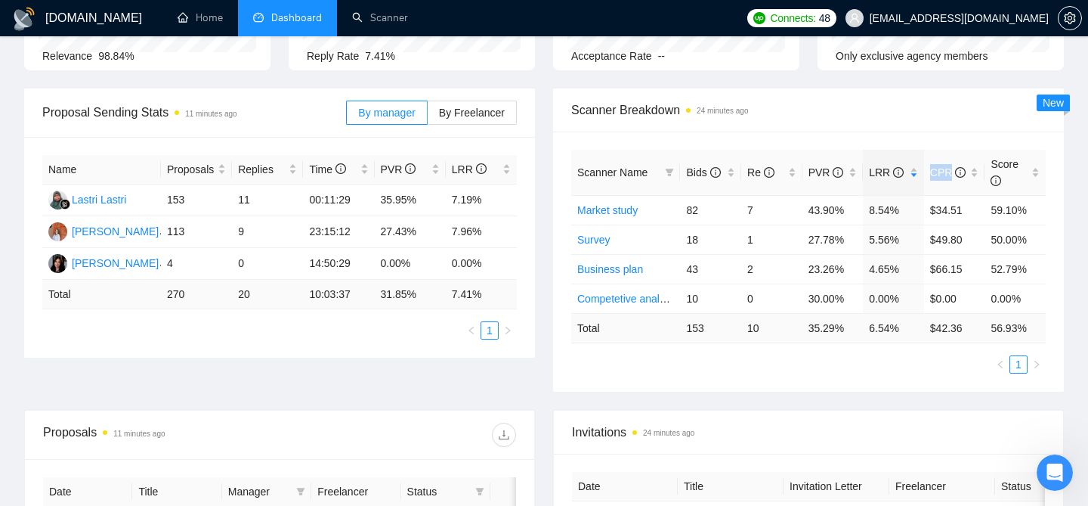
scroll to position [181, 0]
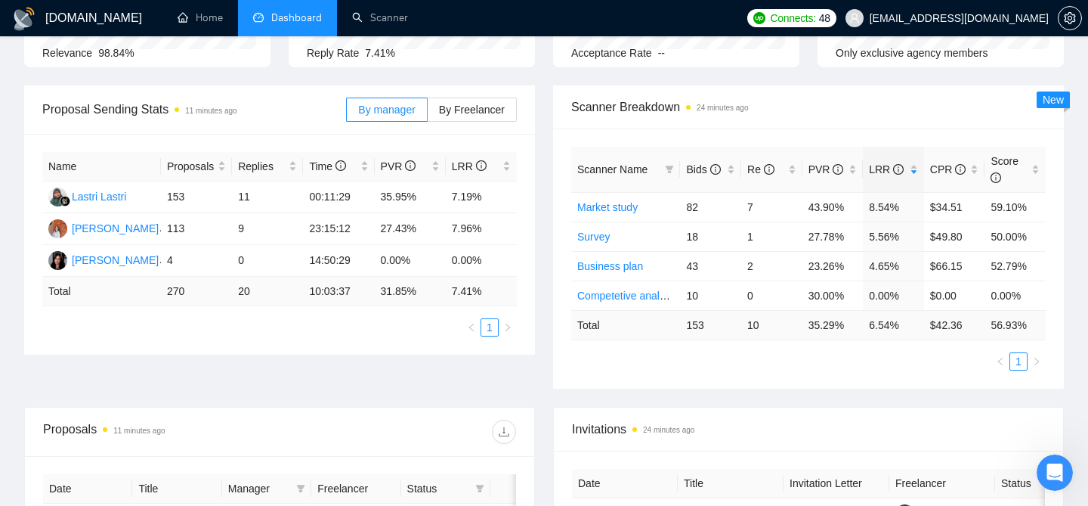
click at [876, 378] on div "Scanner Name Bids Re PVR LRR CPR Score Market study 82 7 43.90% 8.54% $34.51 59…" at bounding box center [808, 258] width 511 height 260
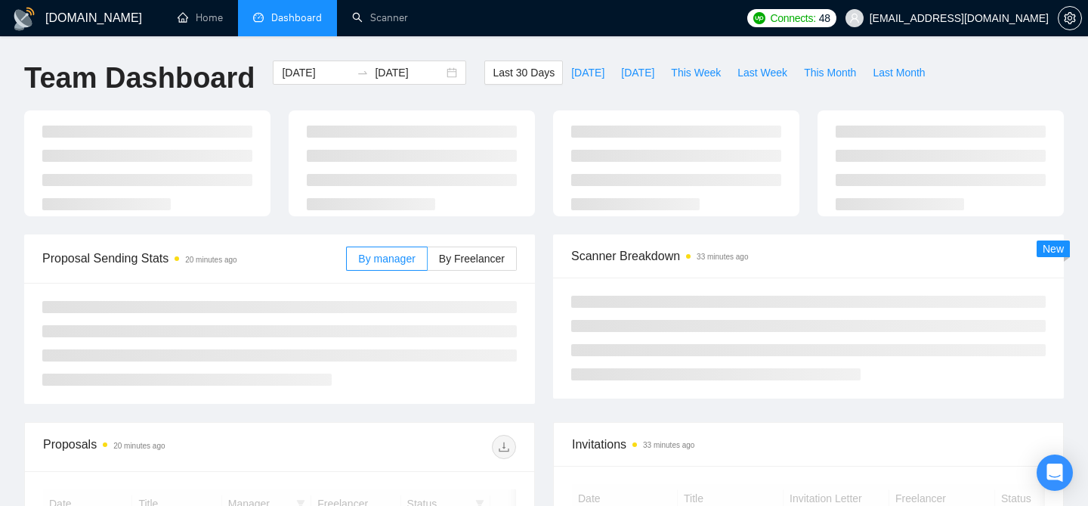
scroll to position [181, 0]
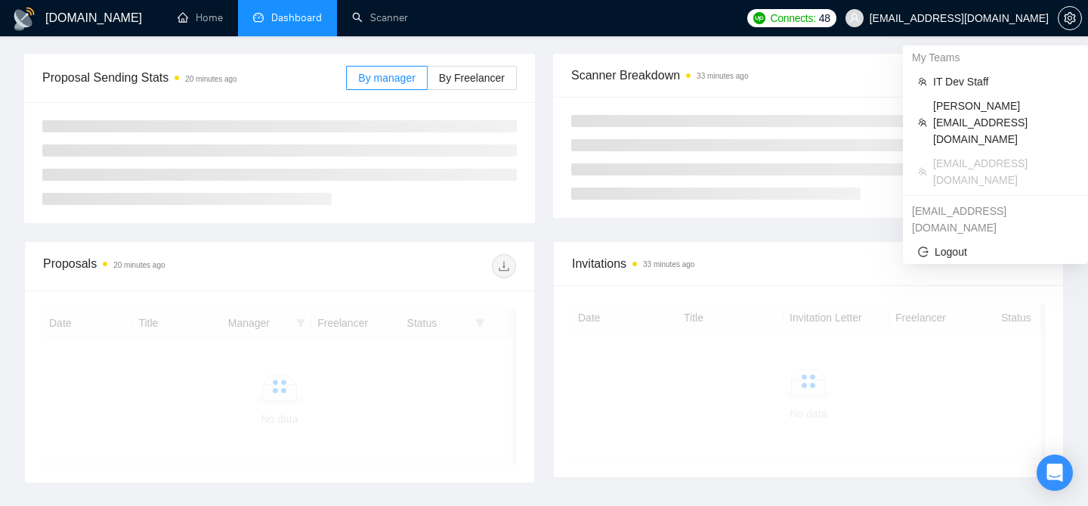
click at [983, 25] on span "[EMAIL_ADDRESS][DOMAIN_NAME]" at bounding box center [947, 18] width 221 height 48
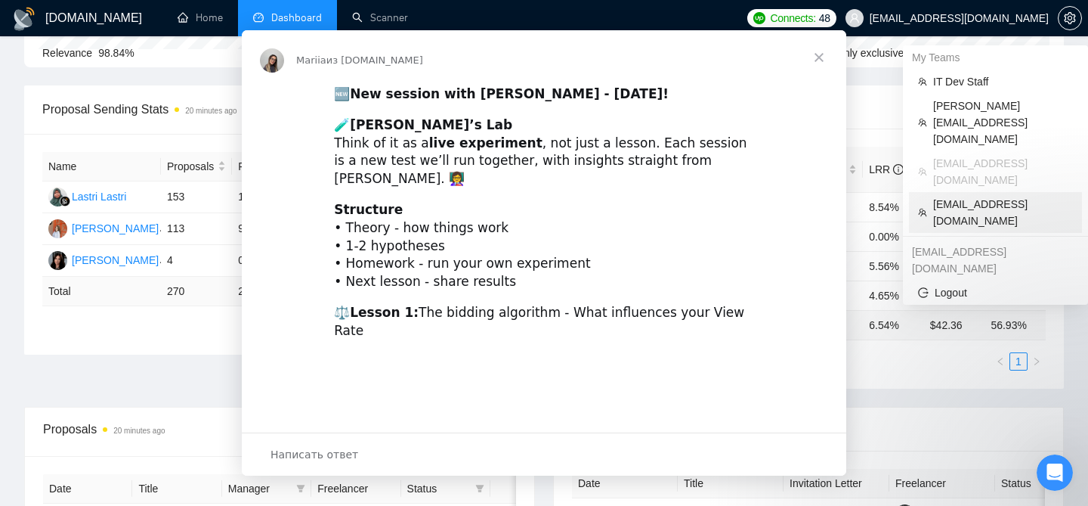
scroll to position [0, 0]
click at [954, 153] on div "Мессенджер Intercom" at bounding box center [544, 253] width 1088 height 506
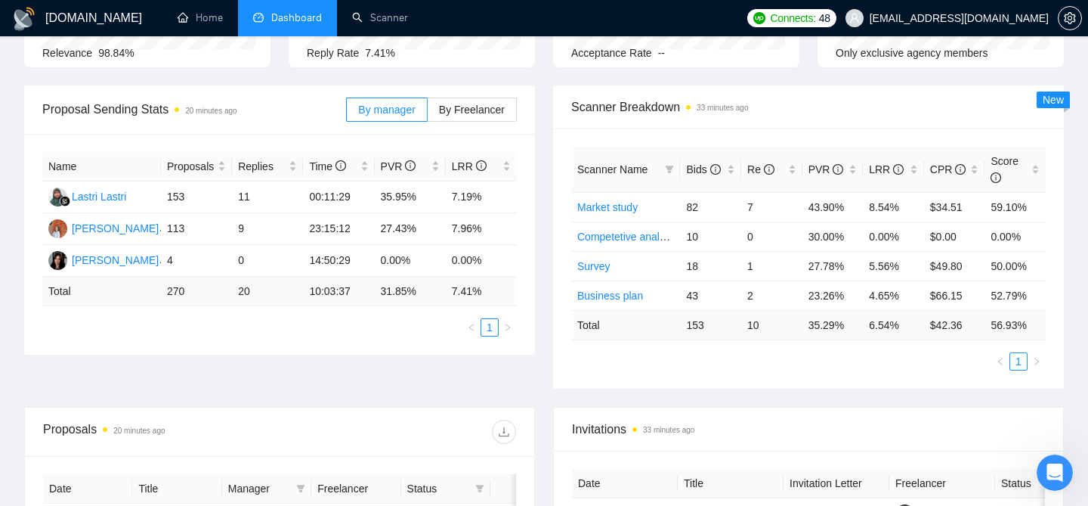
click at [968, 28] on span "[EMAIL_ADDRESS][DOMAIN_NAME]" at bounding box center [947, 18] width 221 height 48
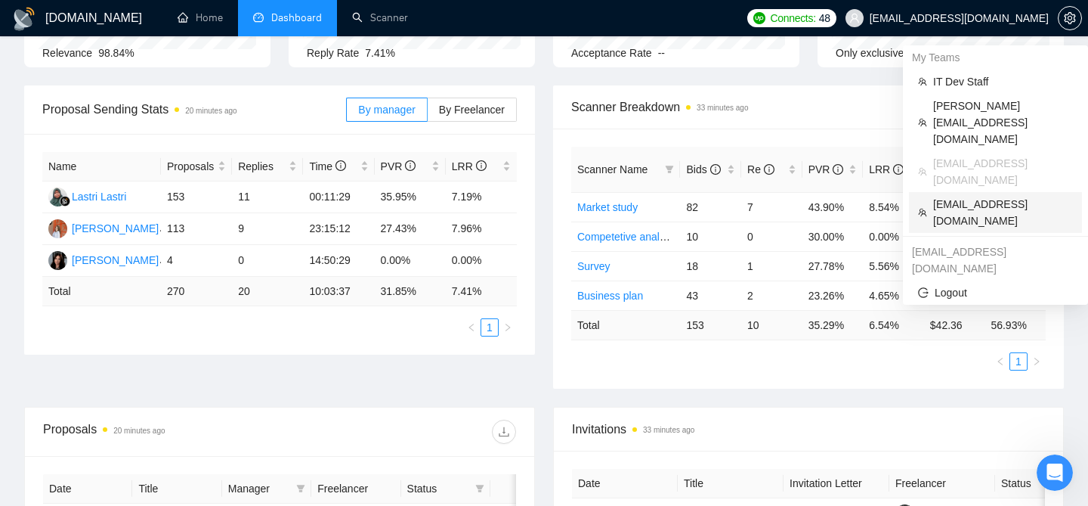
click at [959, 196] on span "[EMAIL_ADDRESS][DOMAIN_NAME]" at bounding box center [1003, 212] width 140 height 33
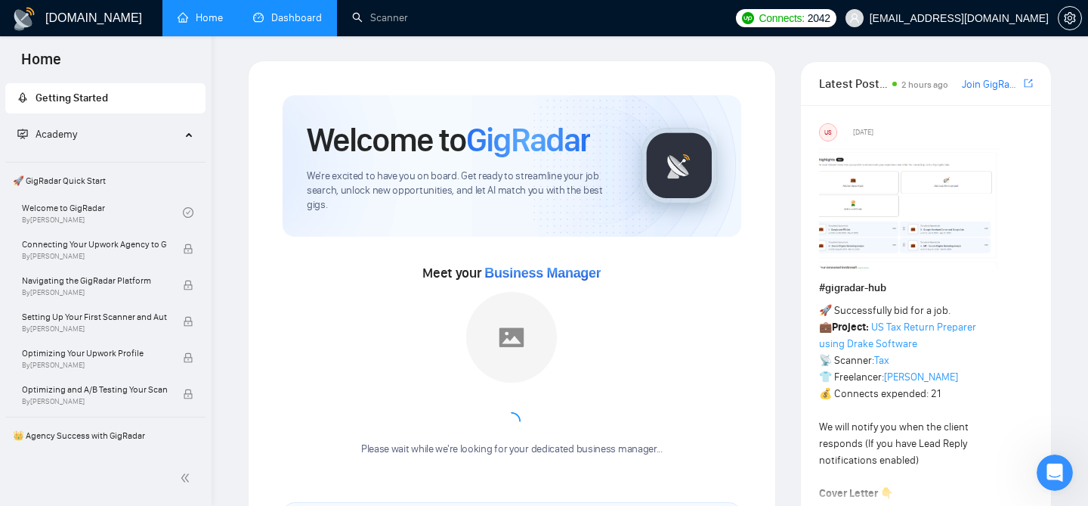
click at [284, 19] on link "Dashboard" at bounding box center [287, 17] width 69 height 13
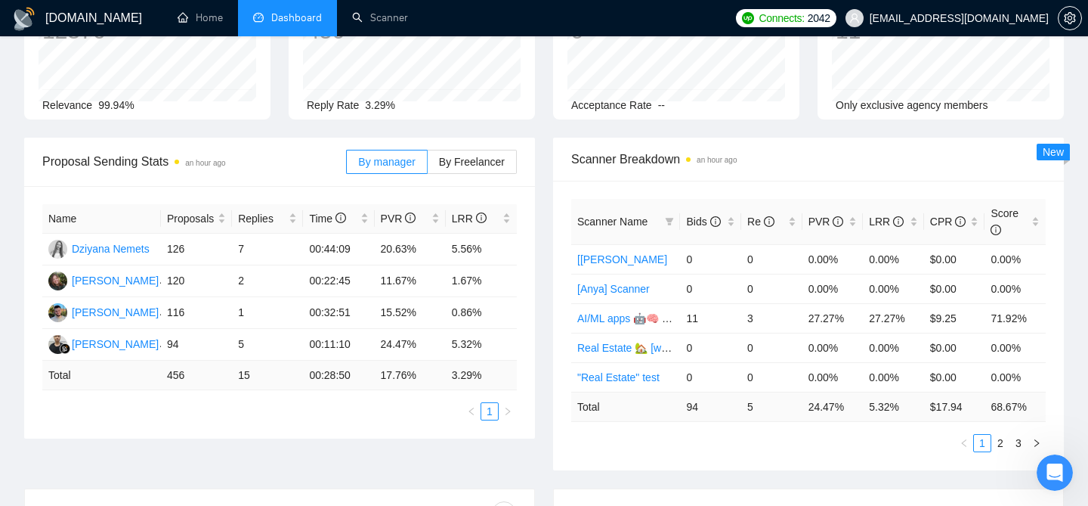
scroll to position [128, 0]
click at [913, 221] on div "LRR" at bounding box center [893, 222] width 49 height 17
click at [830, 175] on div "Scanner Breakdown an hour ago" at bounding box center [808, 159] width 475 height 43
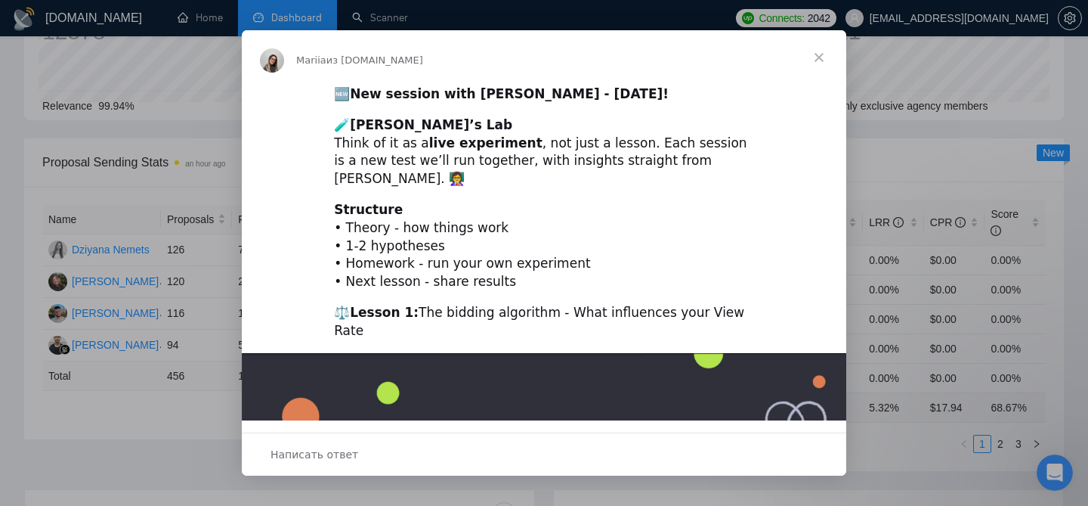
click at [815, 60] on span "Закрыть" at bounding box center [819, 57] width 54 height 54
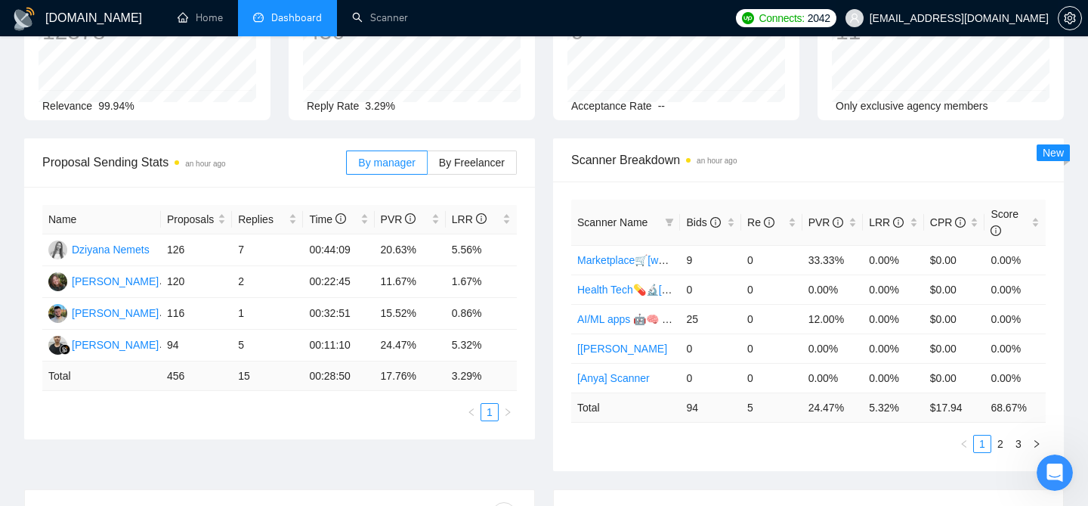
click at [945, 28] on span "[EMAIL_ADDRESS][DOMAIN_NAME]" at bounding box center [947, 18] width 221 height 48
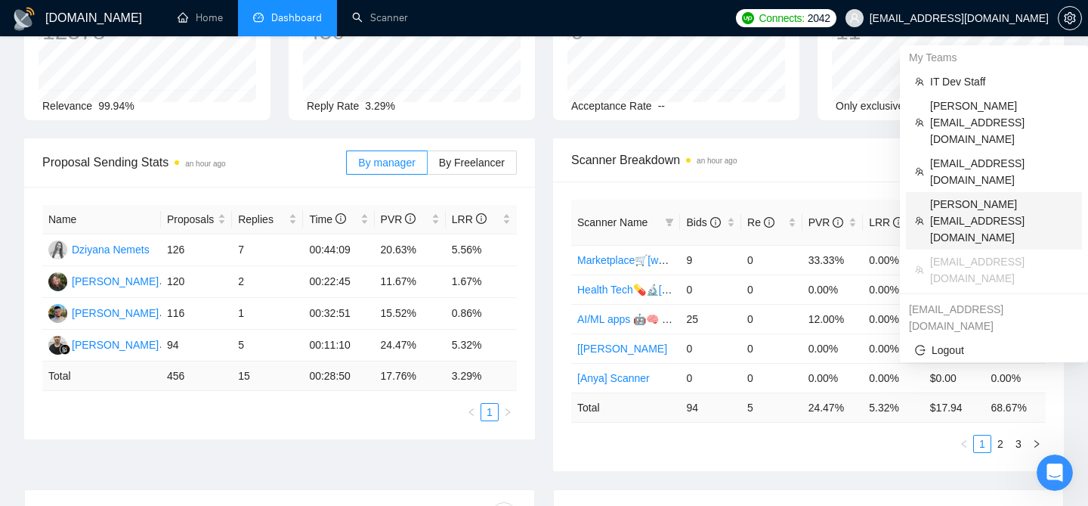
click at [946, 196] on span "[PERSON_NAME][EMAIL_ADDRESS][DOMAIN_NAME]" at bounding box center [1001, 221] width 143 height 50
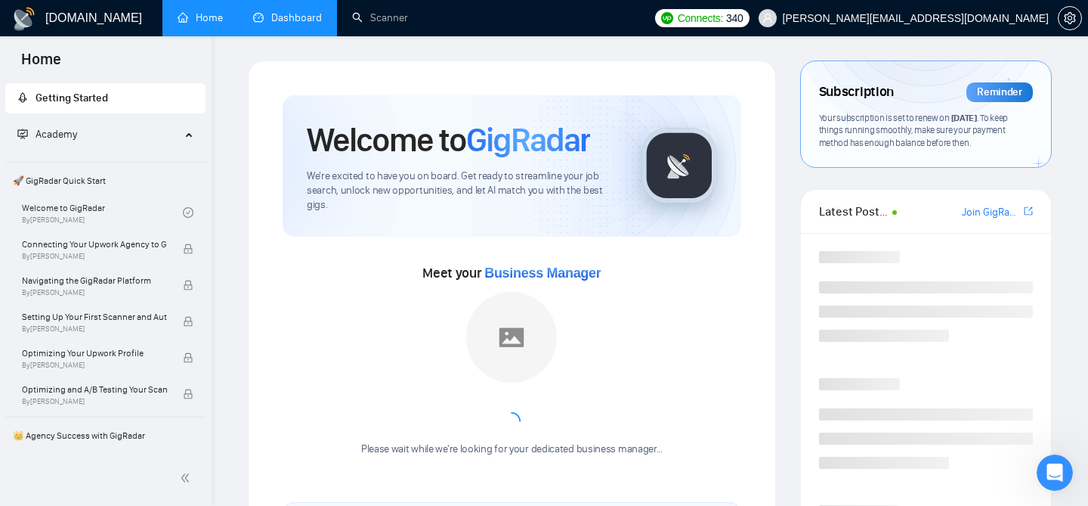
click at [277, 12] on link "Dashboard" at bounding box center [287, 17] width 69 height 13
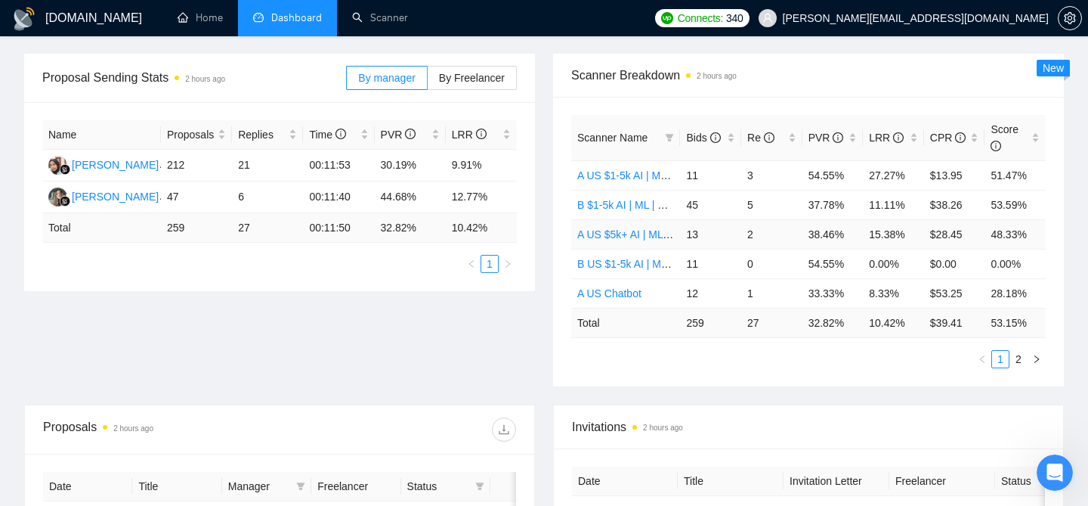
scroll to position [202, 0]
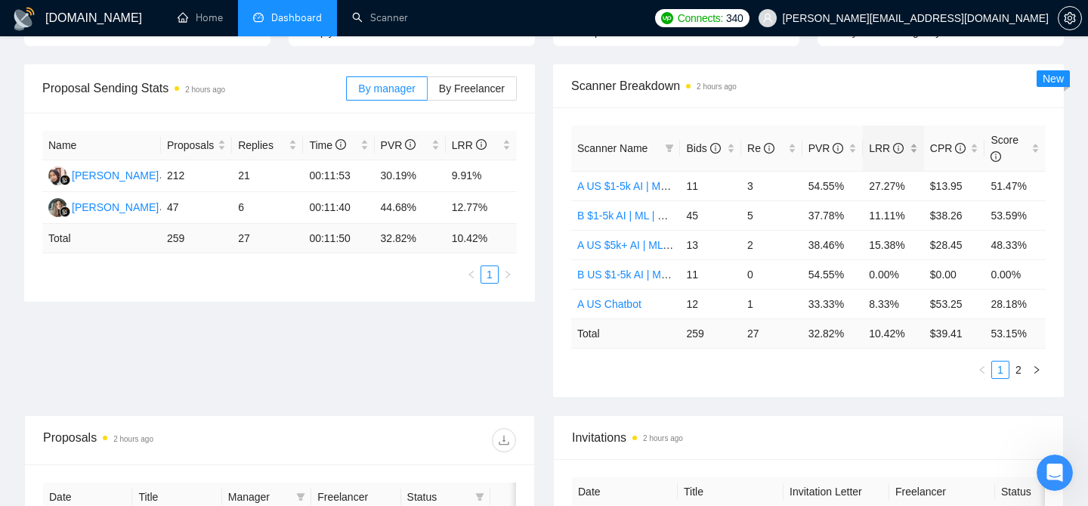
click at [918, 150] on div "LRR" at bounding box center [893, 148] width 49 height 17
click at [890, 102] on div "Scanner Breakdown 2 hours ago" at bounding box center [808, 85] width 475 height 43
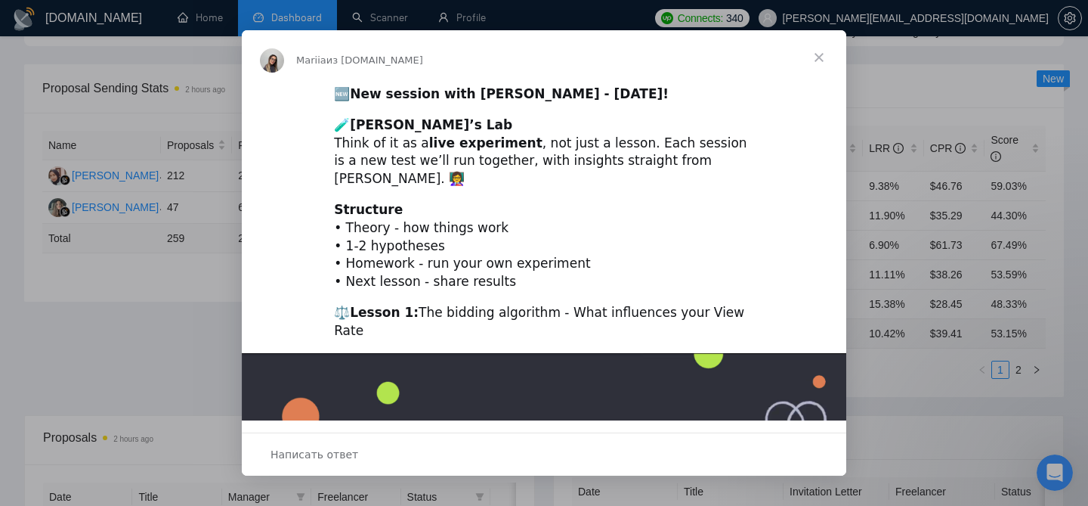
click at [807, 58] on span "Закрыть" at bounding box center [819, 57] width 54 height 54
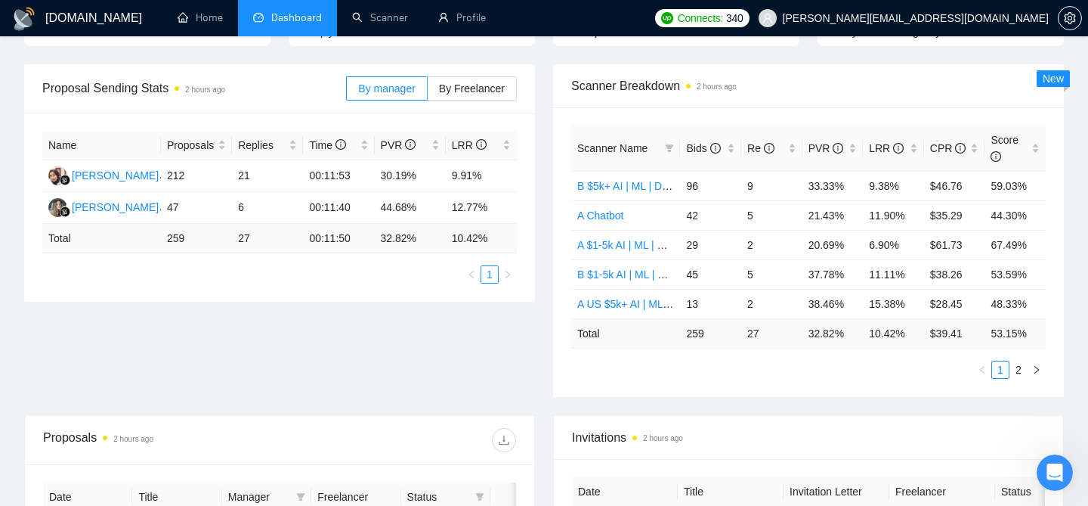
click at [945, 26] on span "[PERSON_NAME][EMAIL_ADDRESS][DOMAIN_NAME]" at bounding box center [904, 18] width 308 height 48
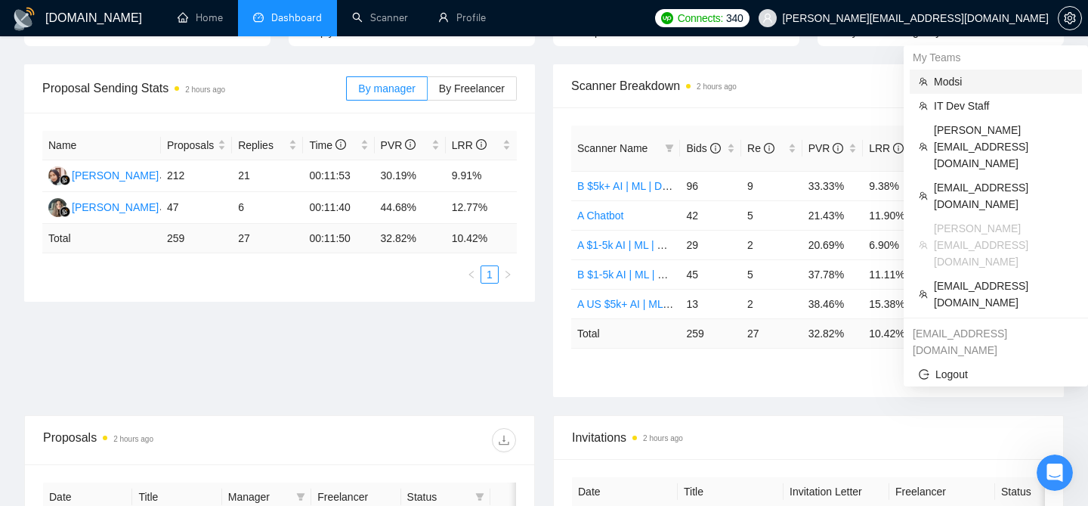
click at [943, 85] on span "Modsi" at bounding box center [1003, 81] width 139 height 17
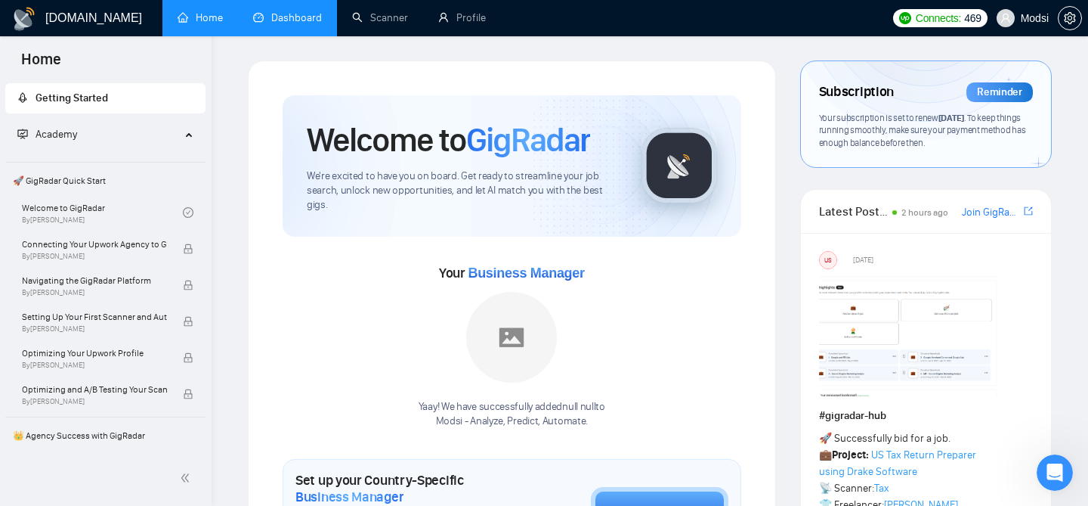
click at [305, 11] on link "Dashboard" at bounding box center [287, 17] width 69 height 13
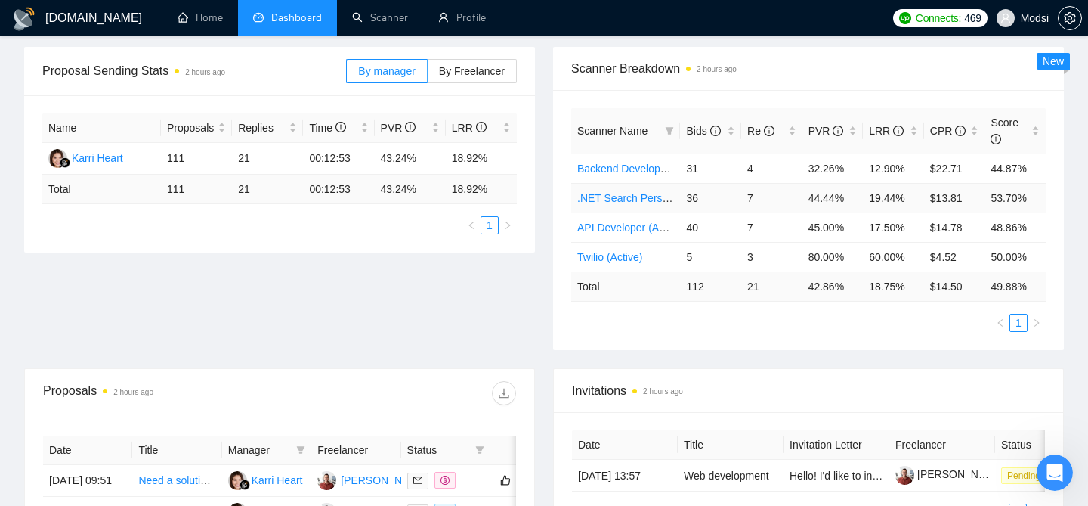
scroll to position [222, 0]
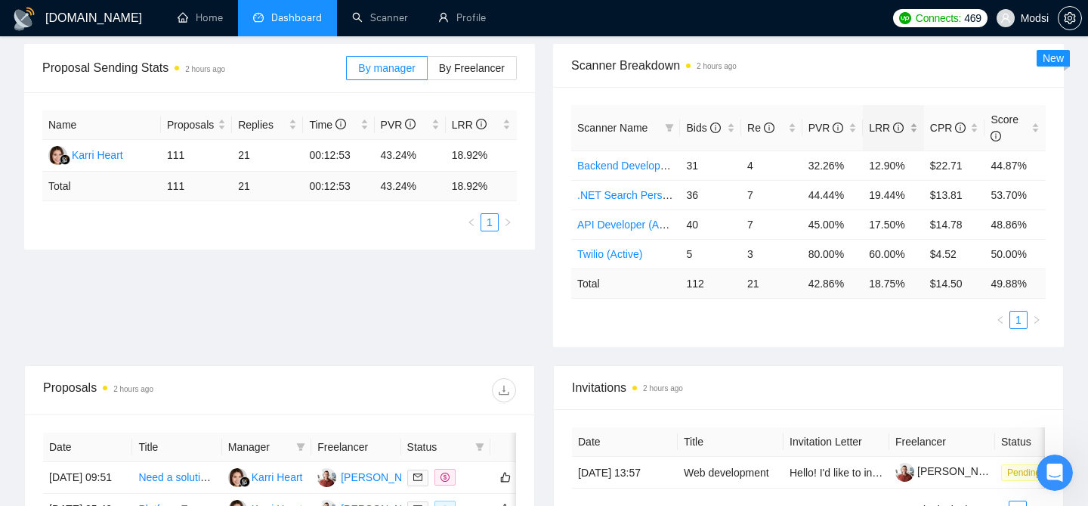
click at [917, 128] on div "LRR" at bounding box center [893, 127] width 49 height 17
click at [865, 90] on div "Scanner Name Bids Re PVR LRR CPR Score Twilio (Active) 5 3 80.00% 60.00% $4.52 …" at bounding box center [808, 217] width 511 height 260
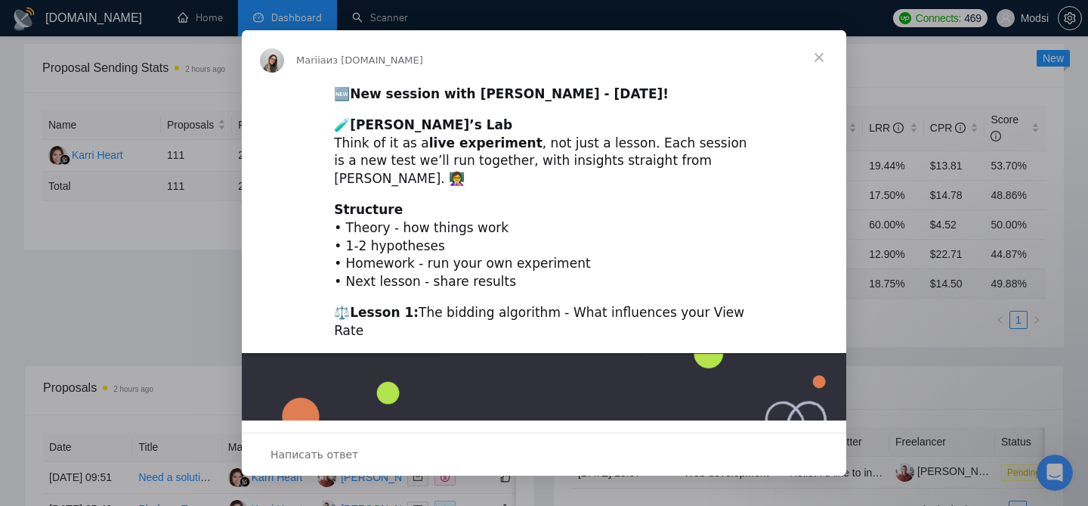
click at [809, 54] on span "Закрыть" at bounding box center [819, 57] width 54 height 54
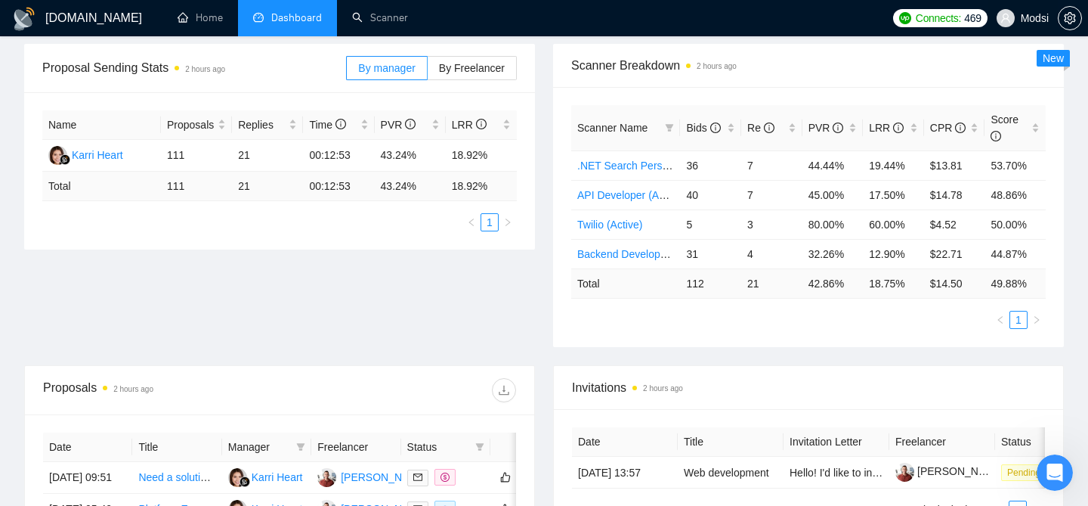
click at [1016, 21] on span "Modsi" at bounding box center [1023, 18] width 70 height 48
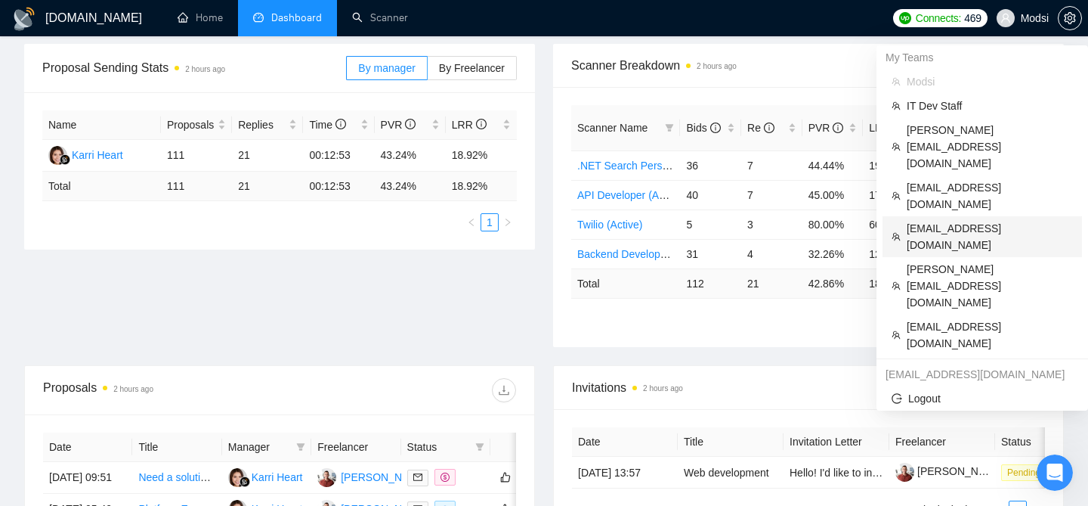
click at [927, 220] on span "[EMAIL_ADDRESS][DOMAIN_NAME]" at bounding box center [990, 236] width 166 height 33
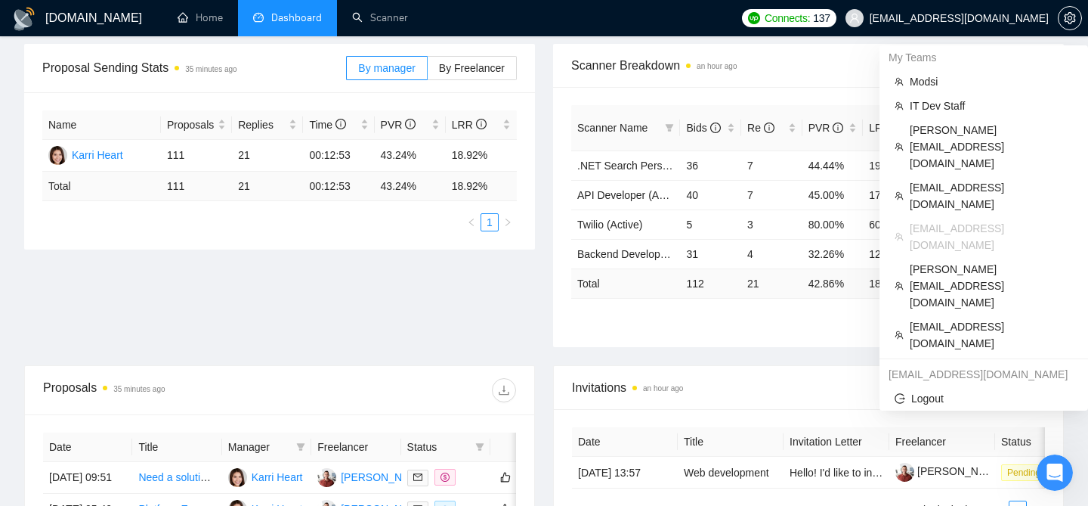
scroll to position [14, 0]
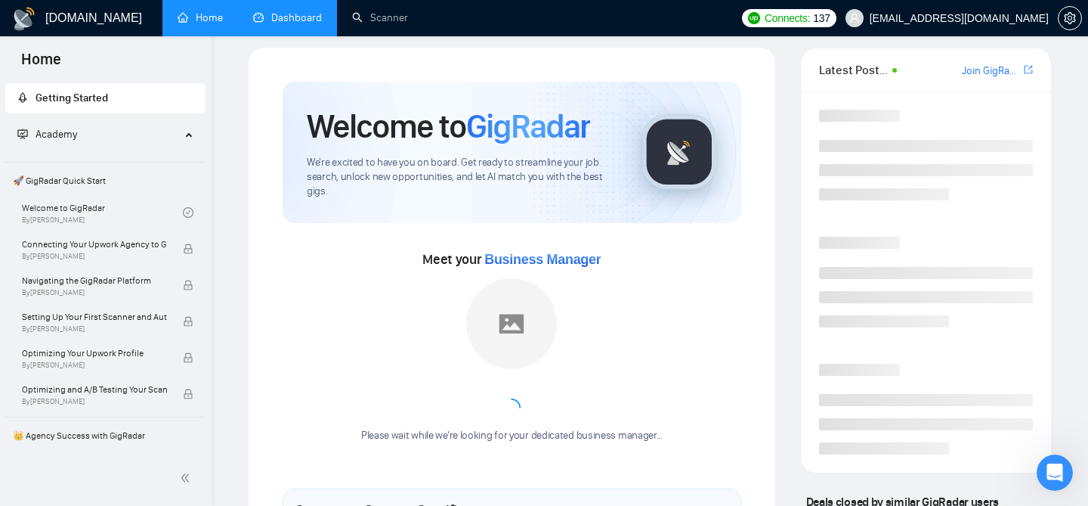
click at [304, 17] on link "Dashboard" at bounding box center [287, 17] width 69 height 13
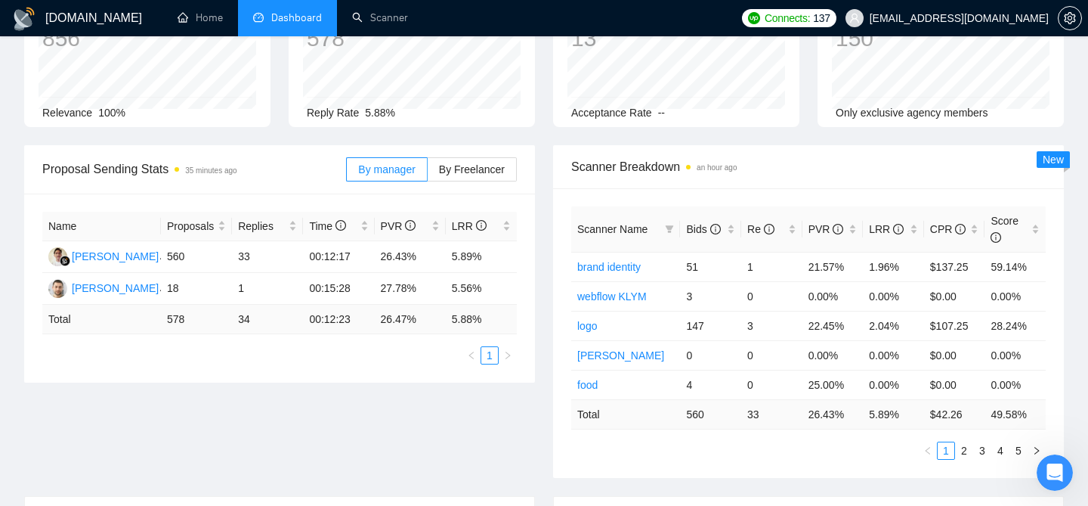
scroll to position [125, 0]
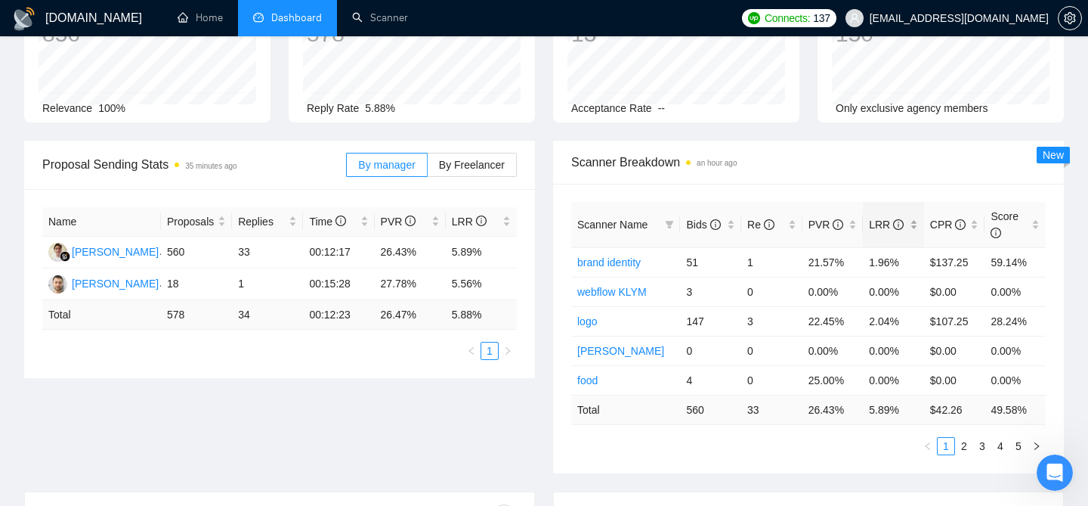
click at [918, 224] on div "LRR" at bounding box center [893, 224] width 49 height 17
click at [869, 197] on div "Scanner Name Bids Re PVR LRR CPR Score agency 4 2 50.00% 50.00% $5.17 47.75% VI…" at bounding box center [808, 328] width 511 height 289
